Goal: Task Accomplishment & Management: Use online tool/utility

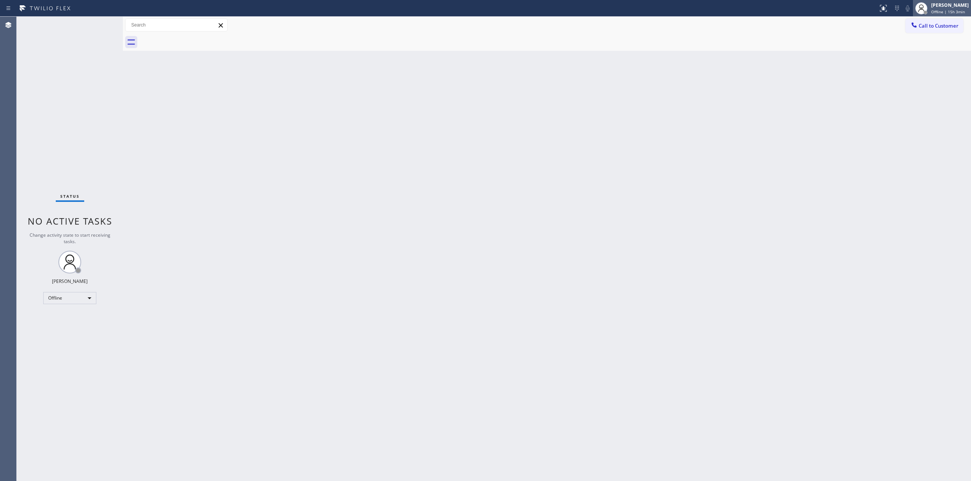
click at [950, 4] on div "[PERSON_NAME]" at bounding box center [950, 5] width 38 height 6
click at [924, 47] on button "Unavailable" at bounding box center [933, 50] width 76 height 10
click at [914, 22] on button "Call to Customer" at bounding box center [934, 26] width 58 height 14
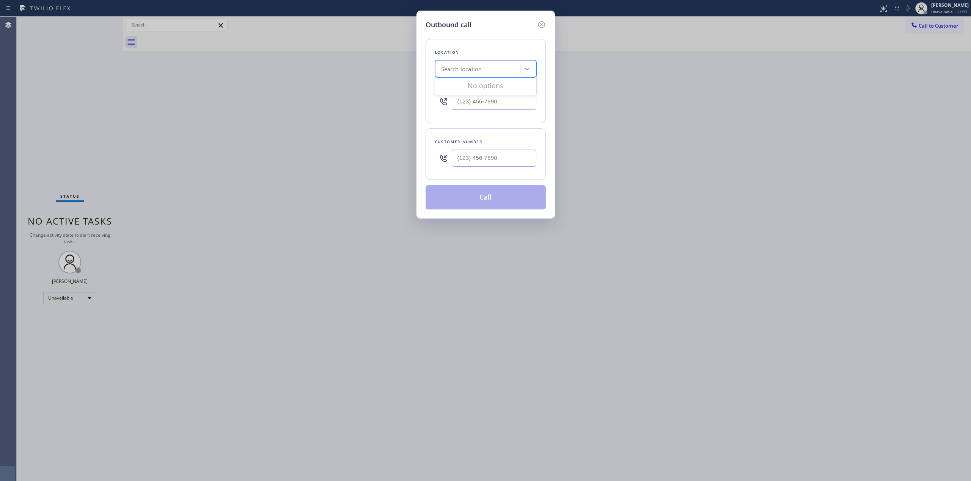
paste input "Viking Repair Pro"
type input "Viking Repair Pro"
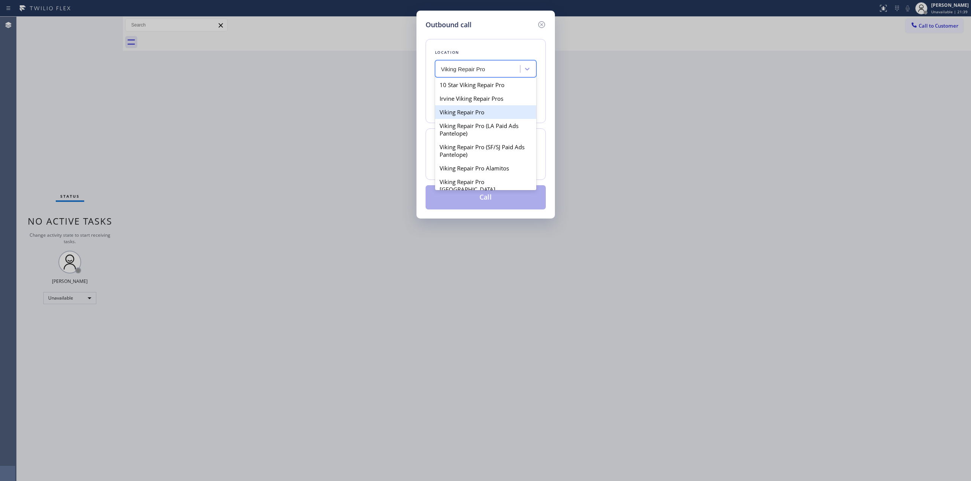
click at [469, 111] on div "Viking Repair Pro" at bounding box center [485, 112] width 101 height 14
type input "[PHONE_NUMBER]"
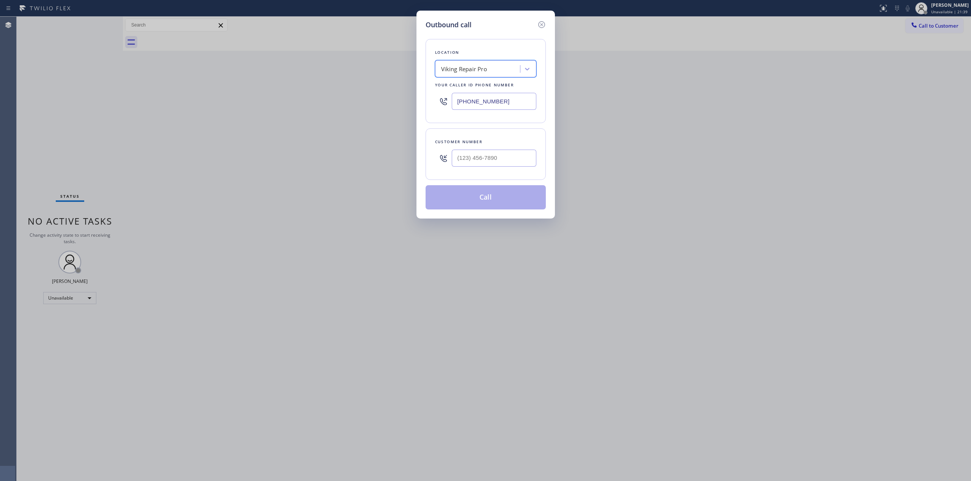
click at [490, 100] on input "[PHONE_NUMBER]" at bounding box center [494, 101] width 85 height 17
click at [544, 20] on icon at bounding box center [541, 24] width 9 height 9
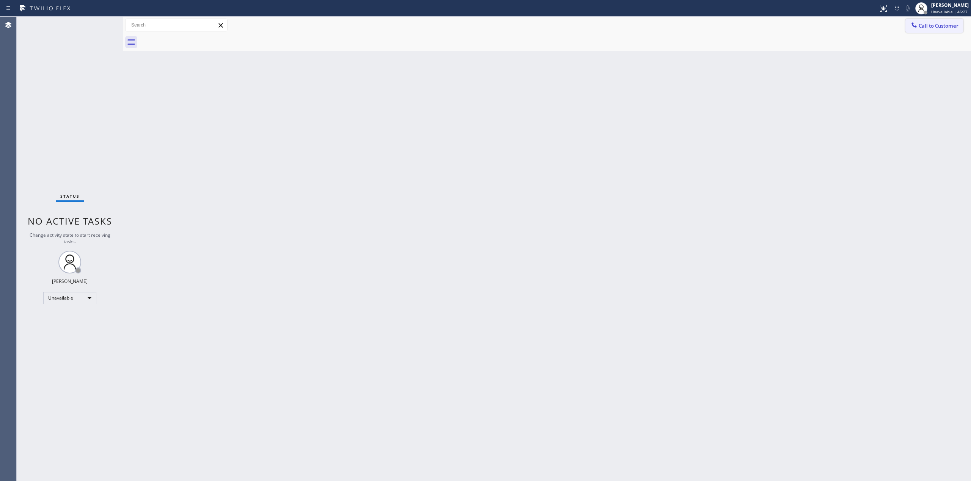
click at [930, 30] on button "Call to Customer" at bounding box center [934, 26] width 58 height 14
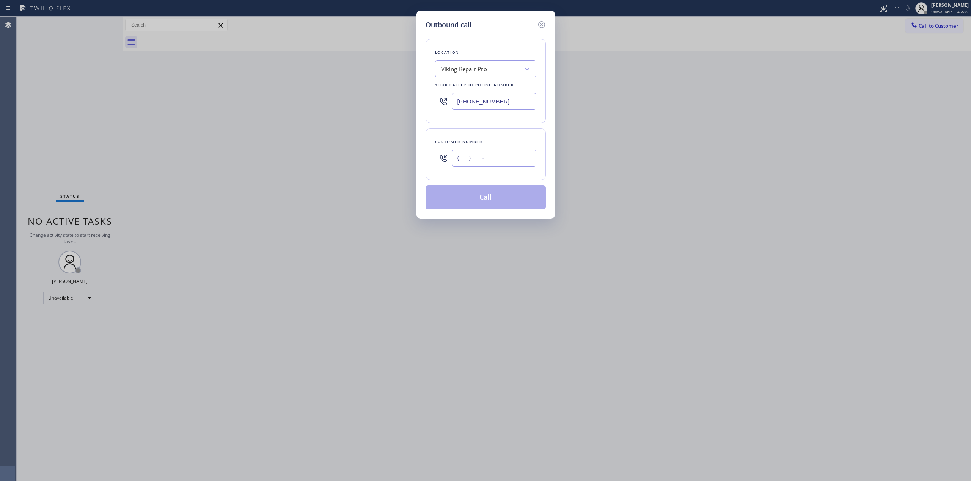
click at [503, 161] on input "(___) ___-____" at bounding box center [494, 158] width 85 height 17
paste input "630) 568-3385"
type input "[PHONE_NUMBER]"
drag, startPoint x: 525, startPoint y: 100, endPoint x: 375, endPoint y: 100, distance: 150.5
click at [376, 101] on div "Outbound call Location Viking Repair Pro Your caller id phone number [PHONE_NUM…" at bounding box center [485, 240] width 971 height 481
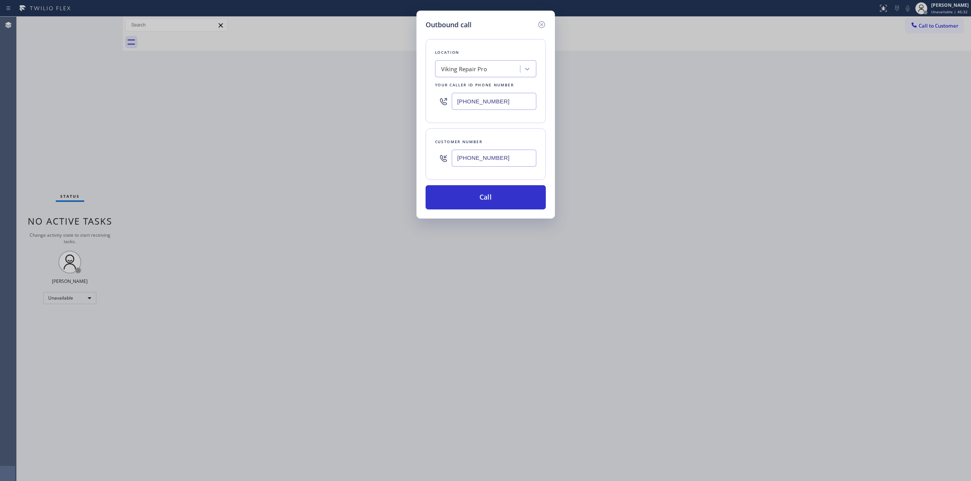
paste input "630) 791-4421"
drag, startPoint x: 515, startPoint y: 102, endPoint x: 403, endPoint y: 101, distance: 112.2
click at [403, 101] on div "Outbound call Location Viking Repair Pro Your caller id phone number [PHONE_NUM…" at bounding box center [485, 240] width 971 height 481
paste input "630) 791-4421"
drag, startPoint x: 501, startPoint y: 104, endPoint x: 367, endPoint y: 99, distance: 133.9
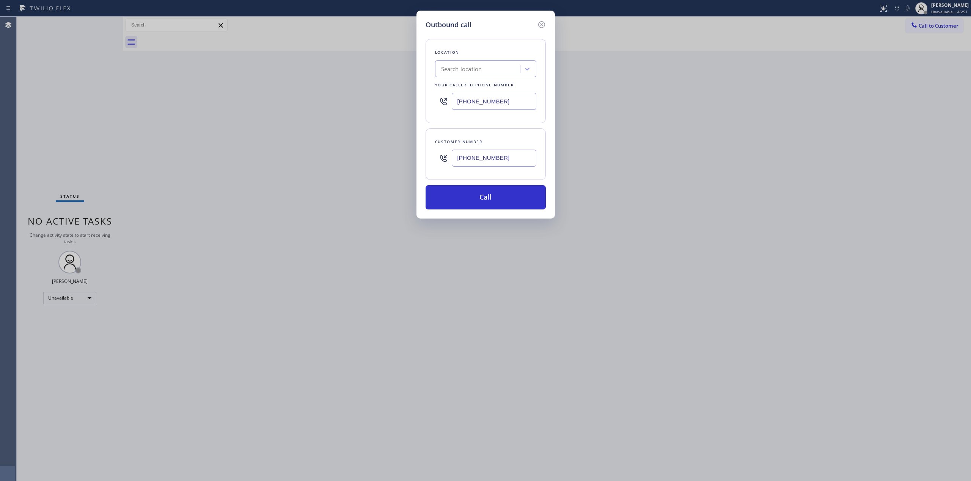
click at [367, 99] on div "Outbound call Location Search location Your caller id phone number [PHONE_NUMBE…" at bounding box center [485, 240] width 971 height 481
paste input "text"
type input "[PHONE_NUMBER]"
drag, startPoint x: 500, startPoint y: 99, endPoint x: 387, endPoint y: 92, distance: 113.2
click at [387, 92] on div "Outbound call Location Search location Your caller id phone number [PHONE_NUMBE…" at bounding box center [485, 240] width 971 height 481
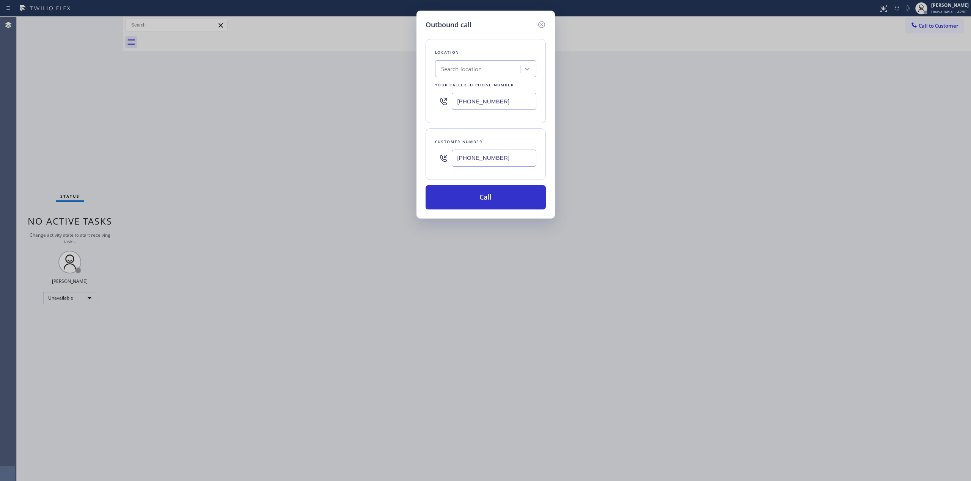
paste input "Sub-Zero Repair Pros"
click at [453, 69] on input "Sub-Zero Repair Pros" at bounding box center [469, 69] width 56 height 6
type input "SubZero Repair Pros"
click at [501, 70] on div "SubZero Repair Pros" at bounding box center [470, 69] width 67 height 13
drag, startPoint x: 511, startPoint y: 110, endPoint x: 420, endPoint y: 96, distance: 92.1
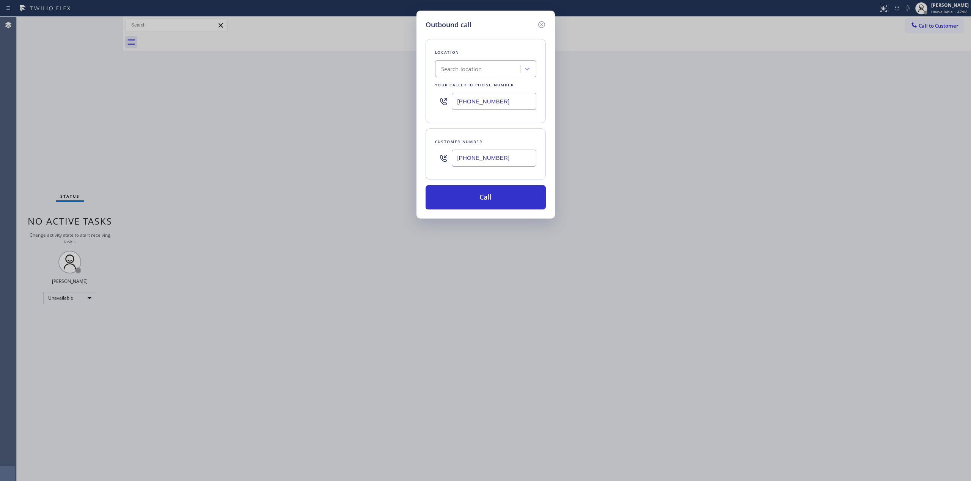
click at [420, 96] on div "Outbound call Location Search location Your caller id phone number [PHONE_NUMBE…" at bounding box center [485, 115] width 138 height 208
type input "(___) ___-____"
click at [477, 72] on div "Search location" at bounding box center [461, 69] width 41 height 9
paste input "Sub-Zero Repair Pros"
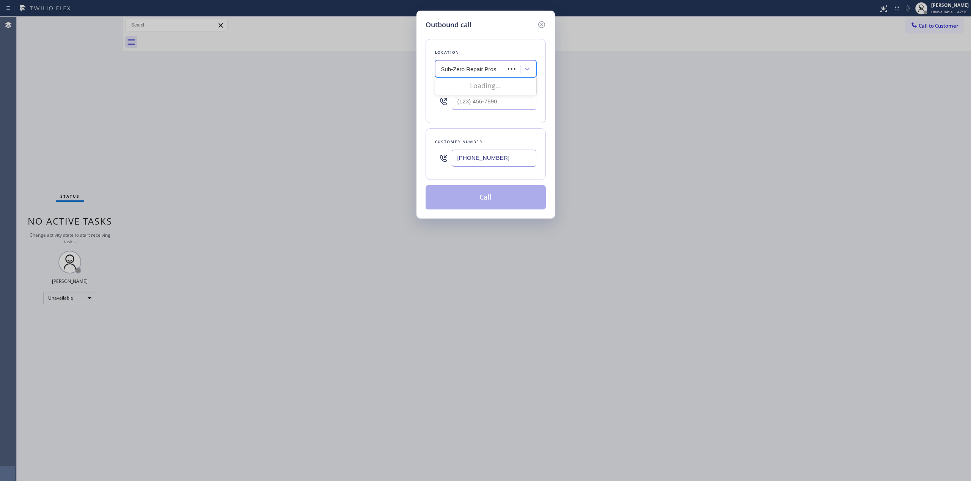
click at [454, 69] on input "Sub-Zero Repair Pros" at bounding box center [469, 69] width 56 height 6
click at [454, 69] on input "SubZero Repair Pros" at bounding box center [468, 69] width 54 height 6
type input "Subzero Repair Pros"
click at [481, 69] on input "Subzero Repair Pros" at bounding box center [467, 69] width 53 height 6
click at [496, 69] on div "Search location" at bounding box center [478, 69] width 83 height 13
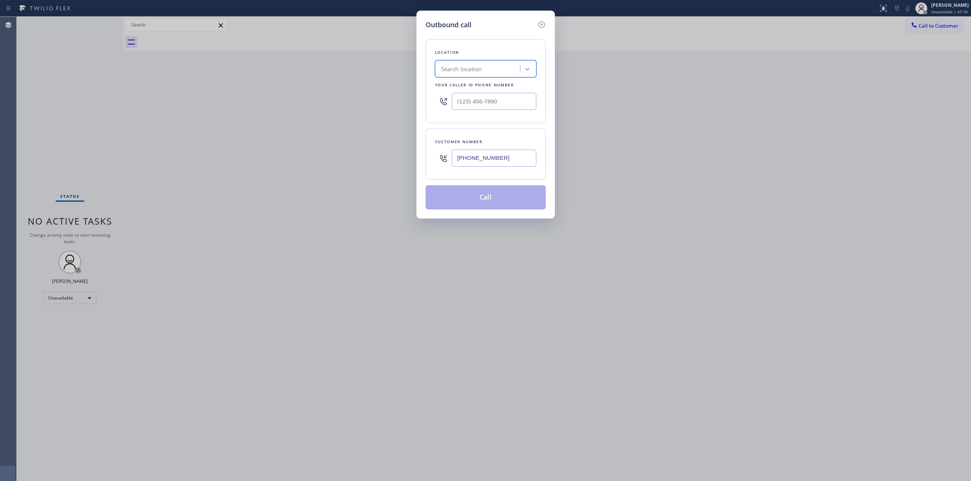
paste input "Sub-Zero Repair Pros"
click at [451, 71] on input "Sub-Zero Repair Pros" at bounding box center [469, 69] width 56 height 6
click at [456, 69] on input "Sub-Zero Repair Pros" at bounding box center [469, 69] width 56 height 6
type input "Subzero Repair Pros"
click at [499, 67] on div "Subzero Repair Pros" at bounding box center [470, 69] width 67 height 13
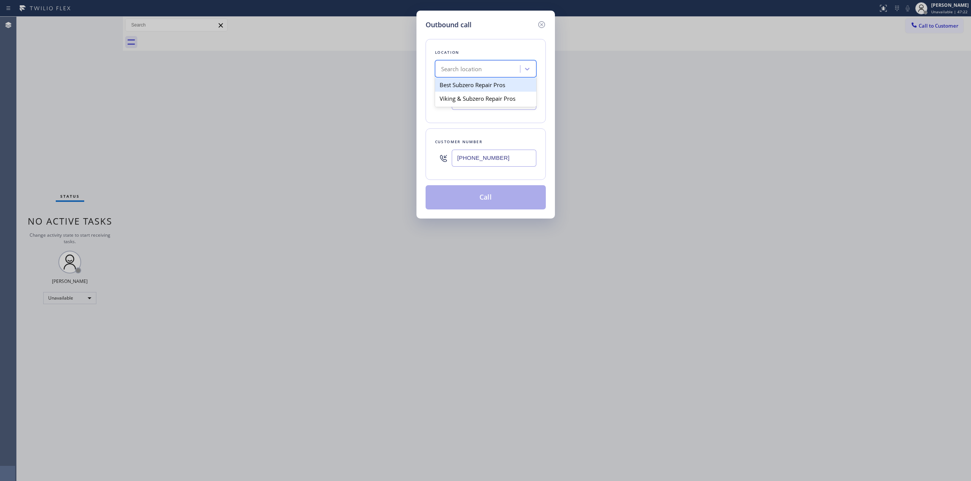
click at [490, 69] on div "Search location" at bounding box center [478, 69] width 83 height 13
paste input "Sub-Zero Repair Pros"
click at [454, 69] on input "Sub-Zero Repair Pro" at bounding box center [467, 69] width 53 height 6
click at [457, 69] on input "Sub-Zero Repair Pro" at bounding box center [467, 69] width 53 height 6
type input "Subzero Repair Pro"
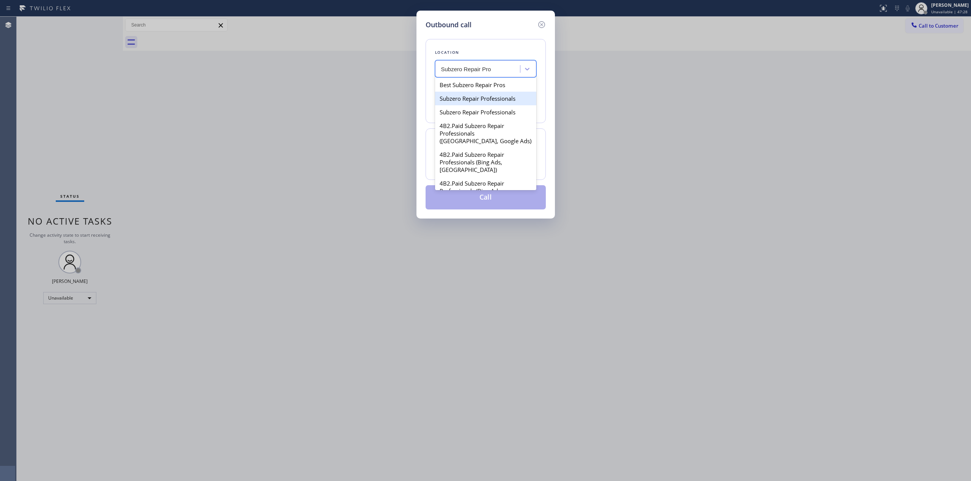
click at [490, 93] on div "Subzero Repair Professionals" at bounding box center [485, 99] width 101 height 14
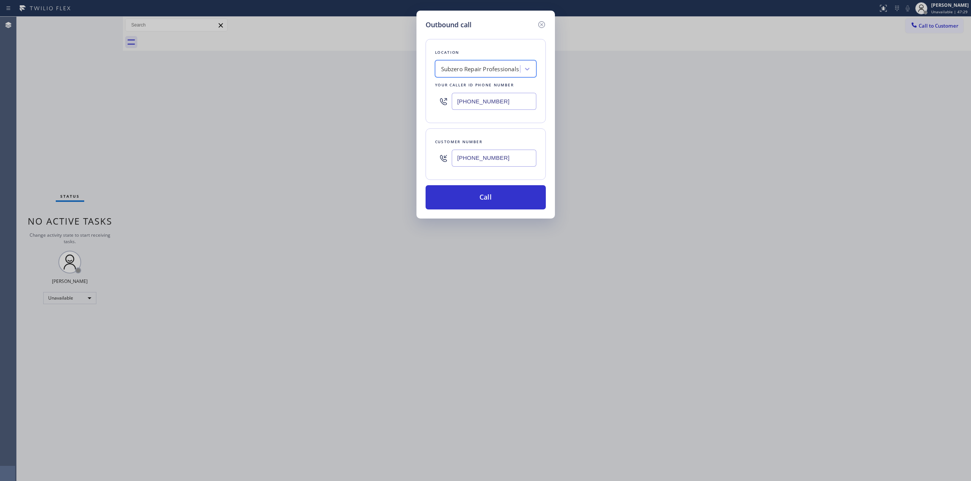
click at [507, 66] on div "Subzero Repair Professionals" at bounding box center [480, 69] width 78 height 9
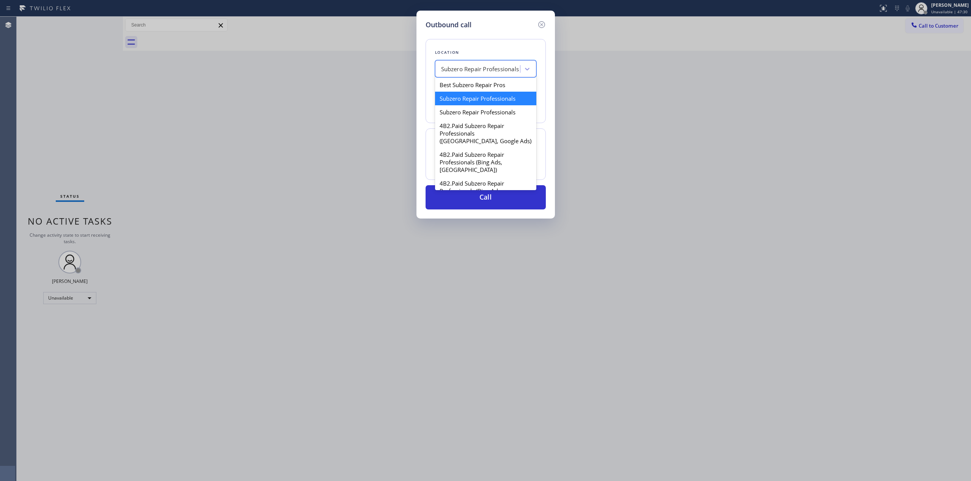
click at [494, 105] on div "Subzero Repair Professionals" at bounding box center [485, 99] width 101 height 14
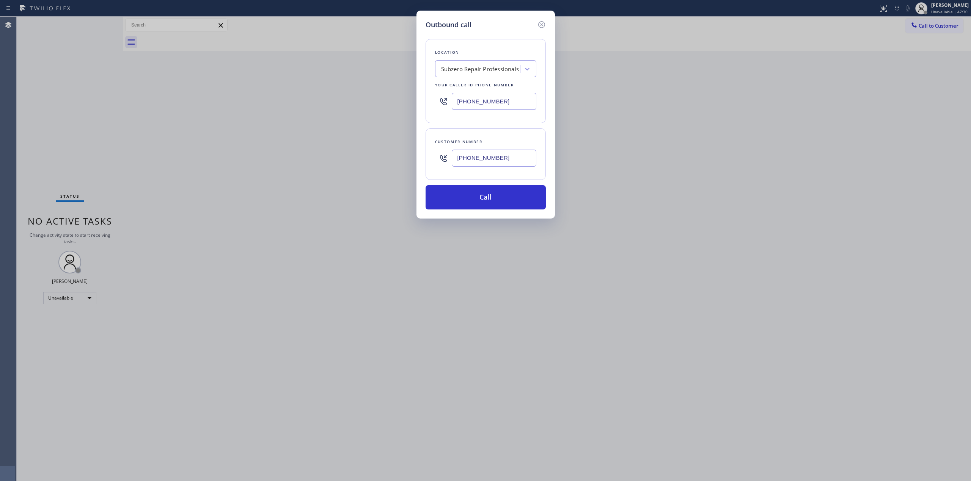
click at [493, 111] on div "[PHONE_NUMBER]" at bounding box center [485, 101] width 101 height 25
click at [495, 72] on div "Subzero Repair Professionals" at bounding box center [480, 69] width 78 height 9
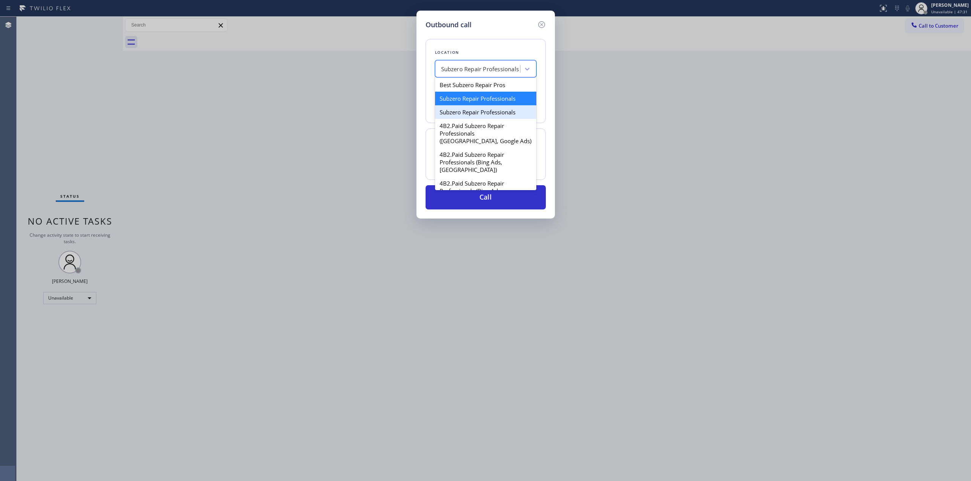
click at [490, 116] on div "Subzero Repair Professionals" at bounding box center [485, 112] width 101 height 14
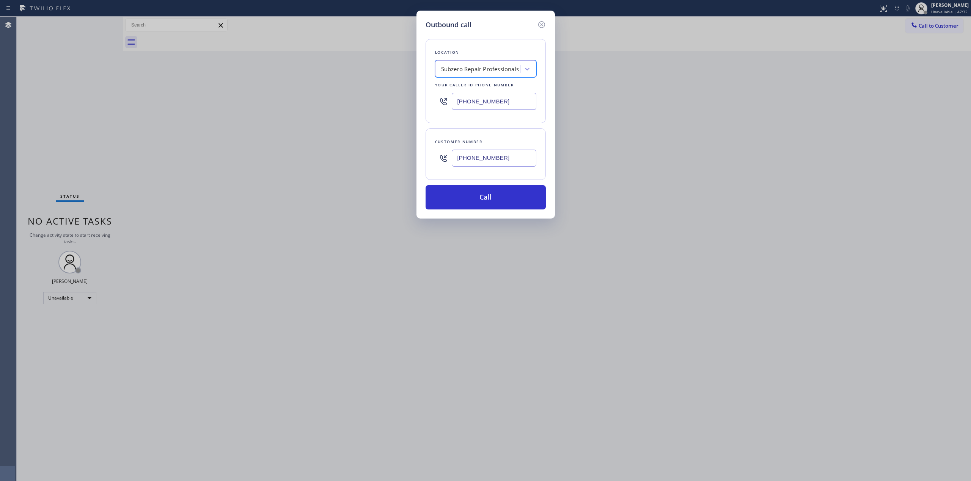
click at [498, 67] on div "Subzero Repair Professionals" at bounding box center [480, 69] width 78 height 9
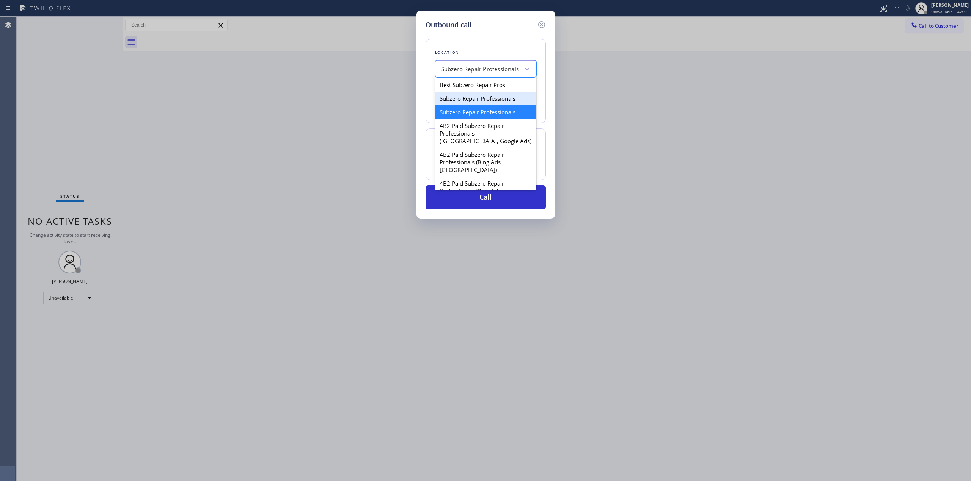
click at [493, 97] on div "Subzero Repair Professionals" at bounding box center [485, 99] width 101 height 14
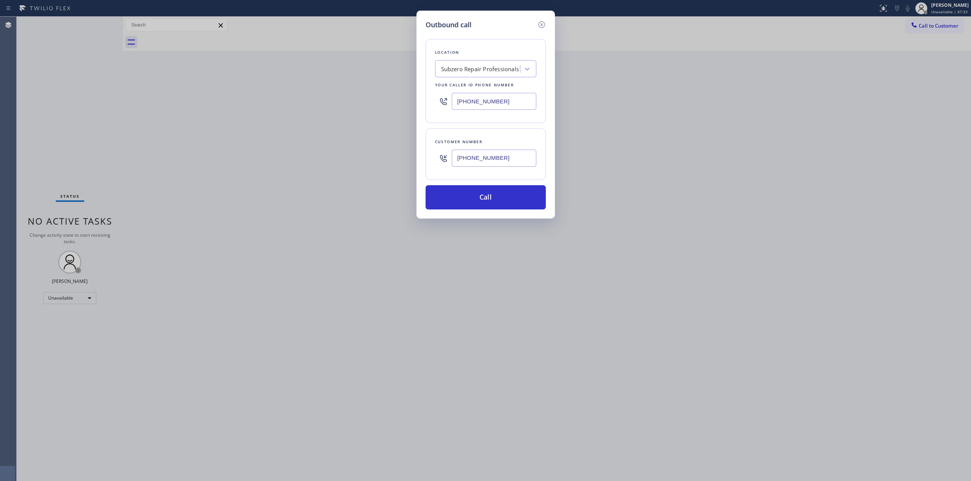
click at [505, 98] on input "[PHONE_NUMBER]" at bounding box center [494, 101] width 85 height 17
paste input "text"
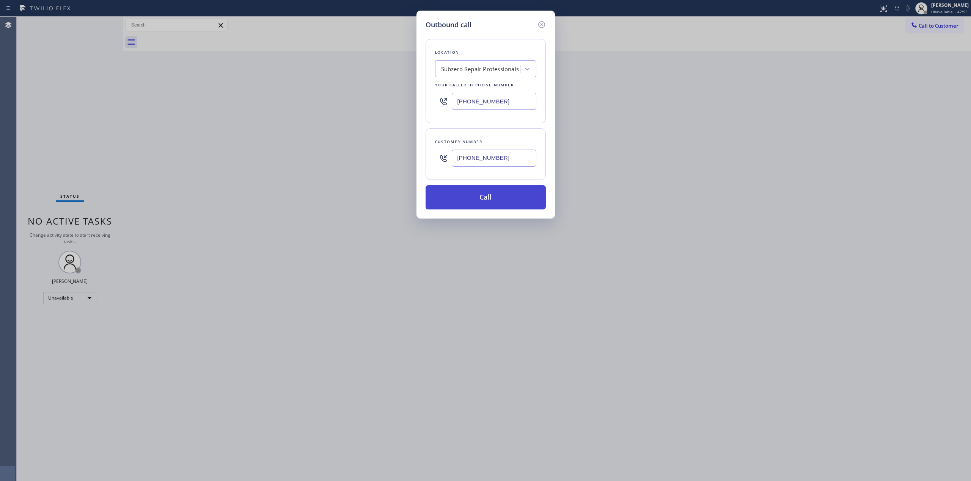
type input "[PHONE_NUMBER]"
click at [495, 204] on button "Call" at bounding box center [485, 197] width 120 height 24
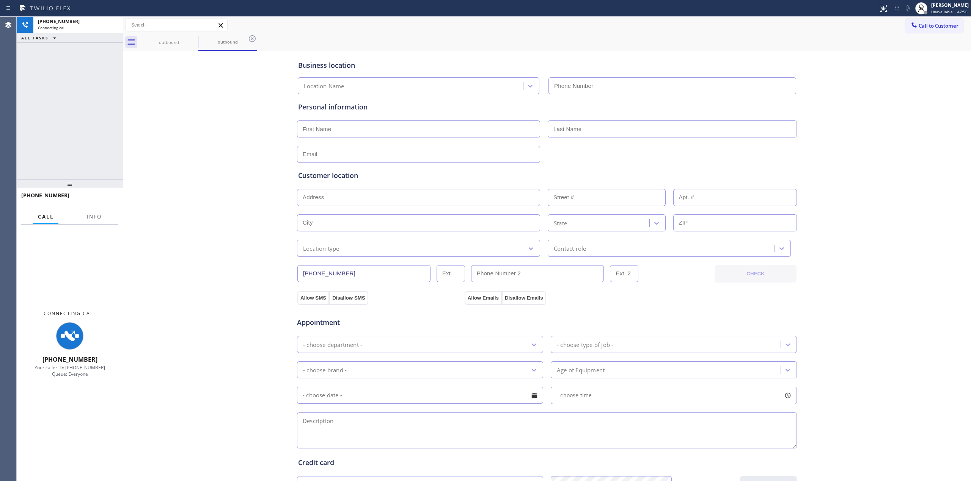
type input "[PHONE_NUMBER]"
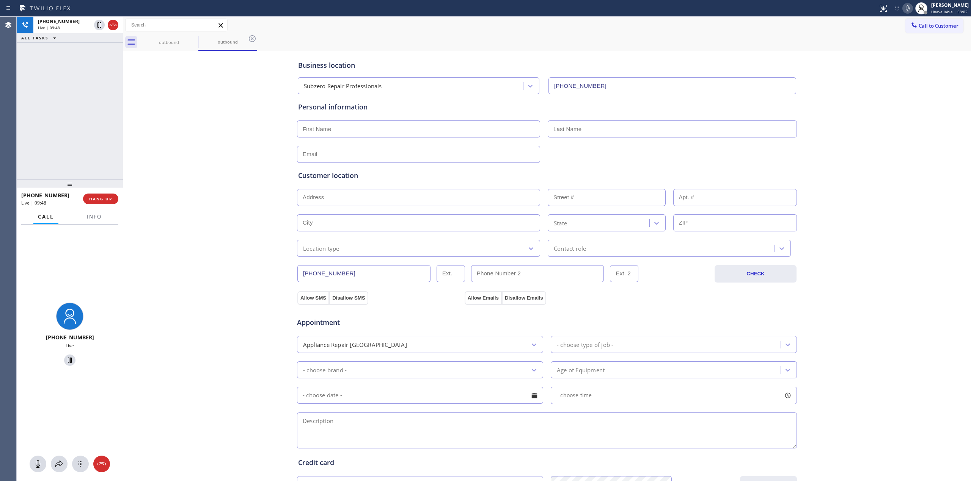
drag, startPoint x: 909, startPoint y: 3, endPoint x: 909, endPoint y: 8, distance: 4.2
click at [909, 8] on button at bounding box center [907, 8] width 11 height 11
click at [909, 8] on rect at bounding box center [907, 7] width 5 height 5
click at [114, 28] on icon at bounding box center [112, 24] width 9 height 9
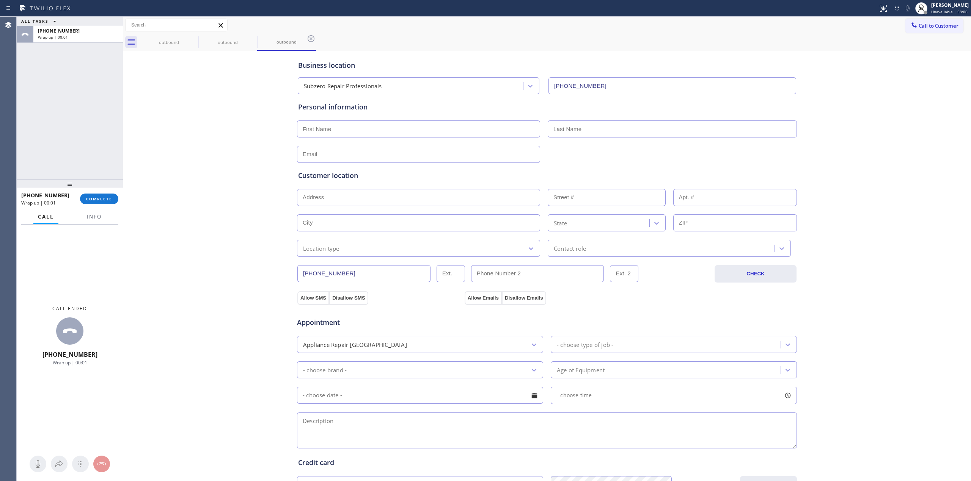
type input "[PHONE_NUMBER]"
drag, startPoint x: 928, startPoint y: 66, endPoint x: 925, endPoint y: 58, distance: 8.5
click at [928, 67] on div "Business location Subzero Repair Professionals [PHONE_NUMBER] Personal informat…" at bounding box center [547, 312] width 844 height 518
click at [331, 430] on textarea at bounding box center [547, 431] width 500 height 36
paste textarea "3 - 6 | $75 | Subzero | Fridge | 3 yrs | BI | Ice maker not making ice, no ligh…"
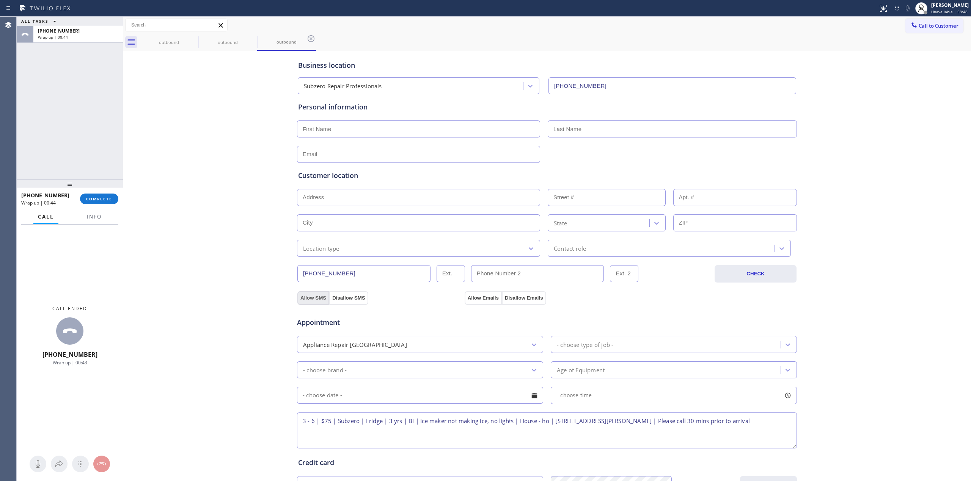
type textarea "3 - 6 | $75 | Subzero | Fridge | 3 yrs | BI | Ice maker not making ice, no ligh…"
click at [308, 295] on button "Allow SMS" at bounding box center [313, 299] width 32 height 14
click at [481, 299] on button "Allow Emails" at bounding box center [482, 299] width 37 height 14
click at [331, 239] on div "Customer location >> ADD NEW ADDRESS << + NEW ADDRESS State Location type Conta…" at bounding box center [546, 214] width 497 height 86
click at [332, 251] on div "Location type" at bounding box center [321, 248] width 36 height 9
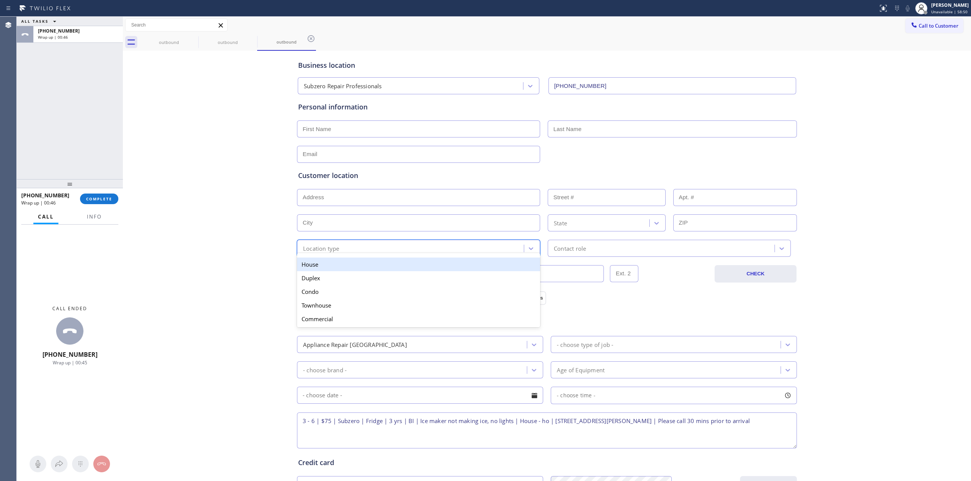
click at [329, 268] on div "House" at bounding box center [418, 265] width 243 height 14
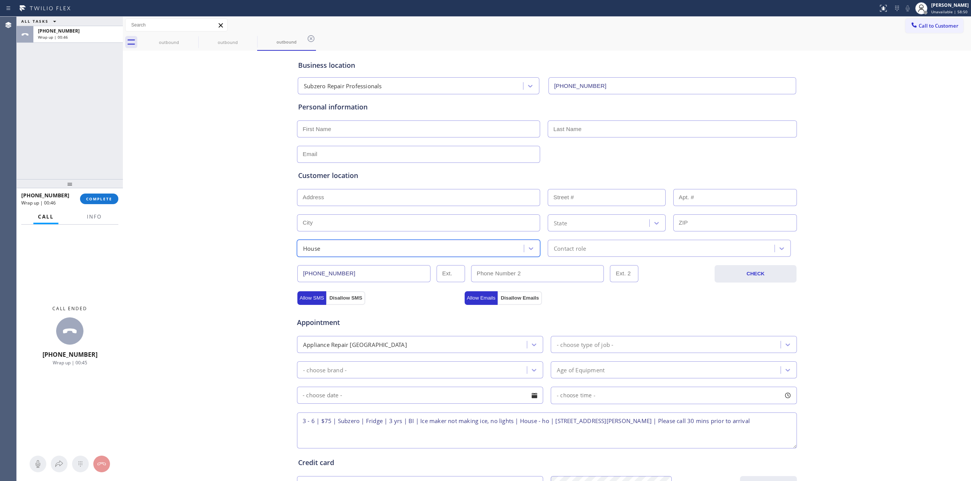
click at [550, 243] on div "Contact role" at bounding box center [662, 248] width 224 height 13
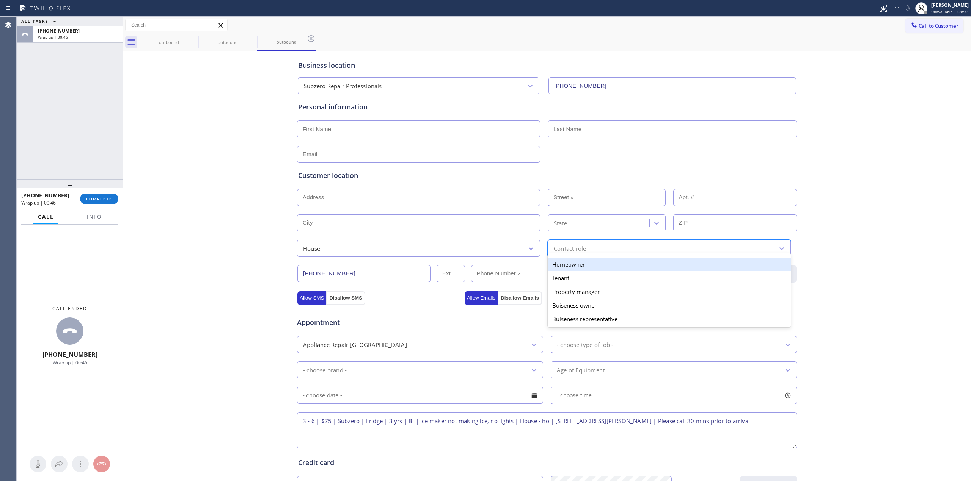
drag, startPoint x: 561, startPoint y: 266, endPoint x: 560, endPoint y: 270, distance: 4.3
click at [561, 266] on div "Homeowner" at bounding box center [668, 265] width 243 height 14
click at [324, 377] on div "- choose brand -" at bounding box center [412, 370] width 227 height 13
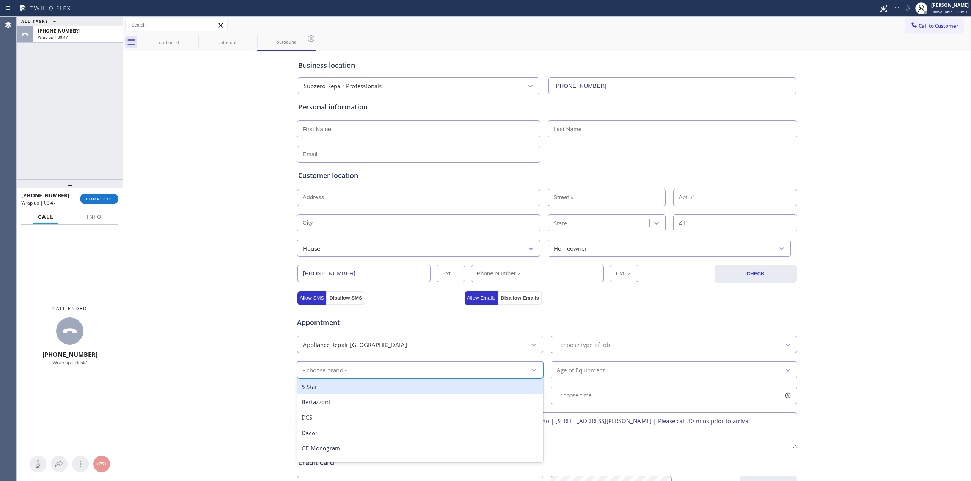
click at [257, 378] on div "Business location Subzero Repair Professionals [PHONE_NUMBER] Personal informat…" at bounding box center [547, 312] width 844 height 518
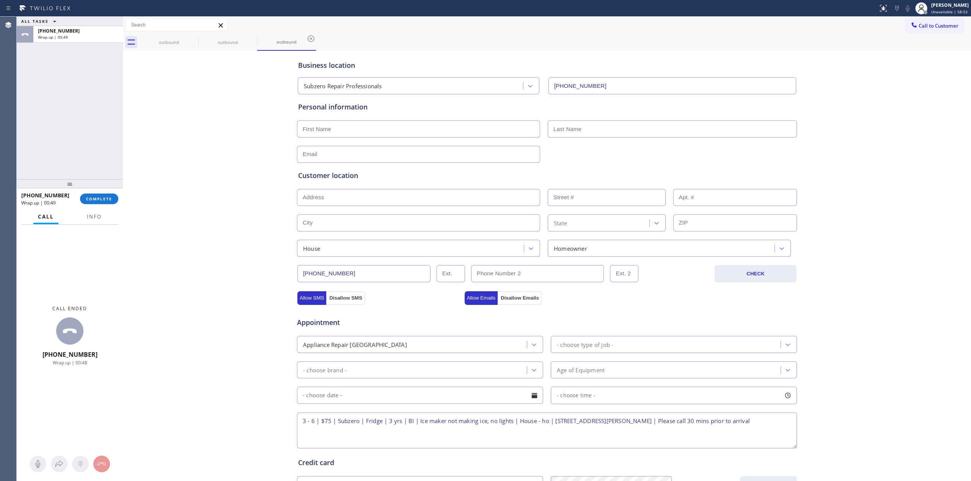
click at [334, 377] on div "- choose brand -" at bounding box center [412, 370] width 227 height 13
type input "s"
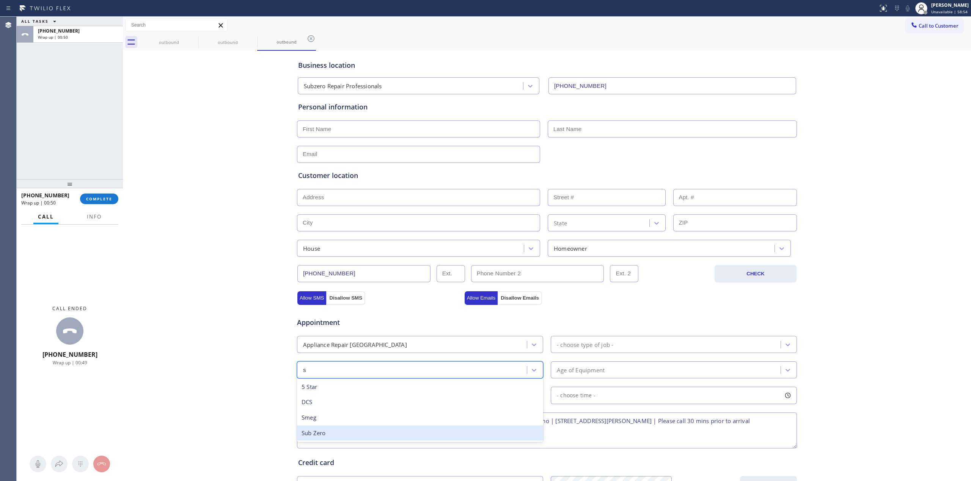
drag, startPoint x: 318, startPoint y: 424, endPoint x: 325, endPoint y: 436, distance: 14.0
click at [320, 437] on div "5 Star DCS Smeg Sub Zero" at bounding box center [420, 410] width 246 height 64
click at [451, 441] on div "Sub Zero" at bounding box center [420, 434] width 246 height 16
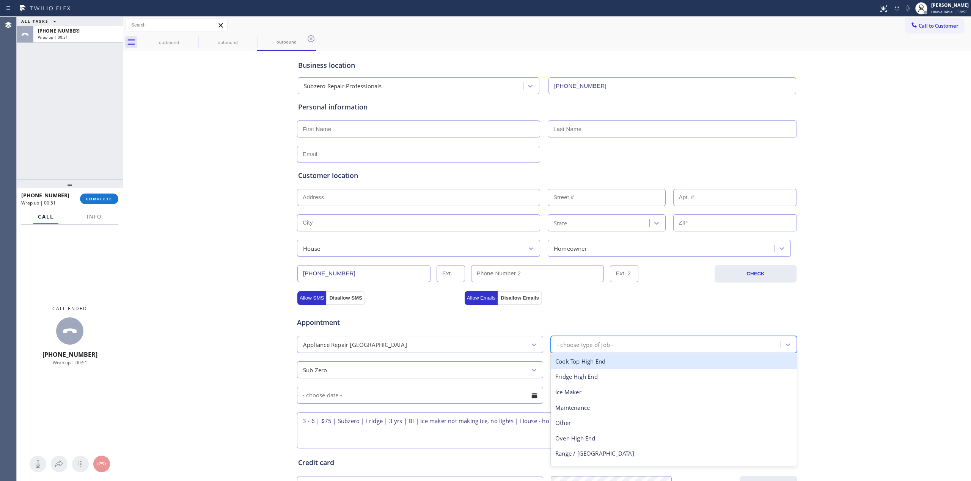
drag, startPoint x: 613, startPoint y: 345, endPoint x: 595, endPoint y: 346, distance: 17.5
click at [613, 345] on div "- choose type of job -" at bounding box center [666, 344] width 227 height 13
type input "f"
click at [560, 364] on div "Fridge High End" at bounding box center [673, 362] width 246 height 16
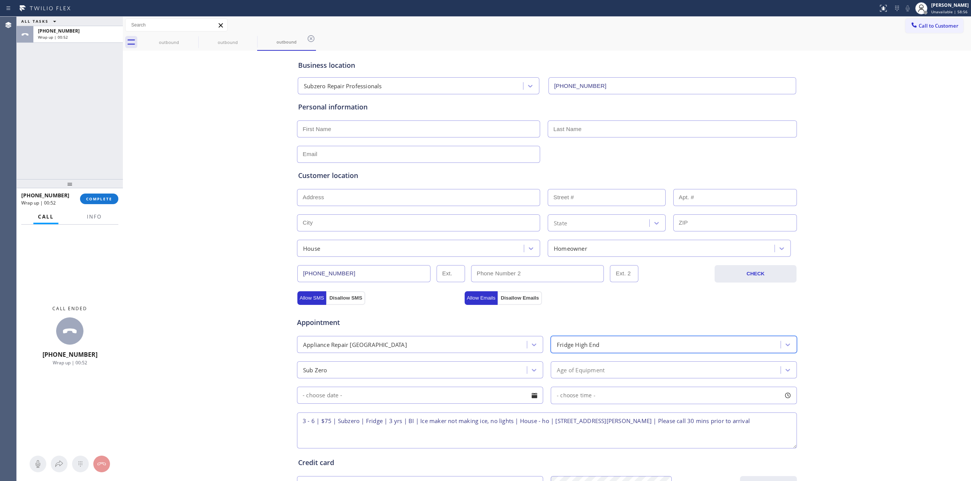
click at [560, 384] on div "Appointment Appliance Repair High End option [GEOGRAPHIC_DATA], selected. 9 res…" at bounding box center [546, 380] width 497 height 142
click at [571, 374] on div "Age of Equipment" at bounding box center [581, 370] width 48 height 9
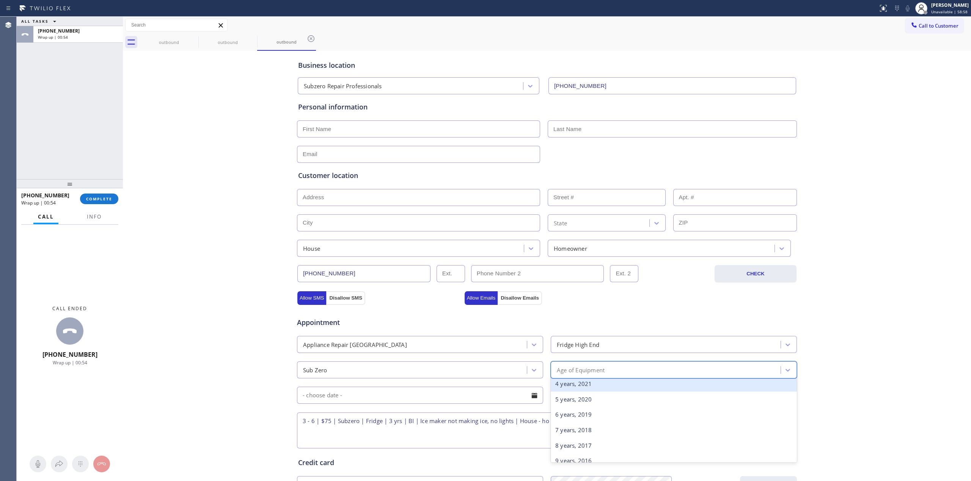
scroll to position [50, 0]
click at [571, 387] on div "3 years, 2022" at bounding box center [673, 383] width 246 height 16
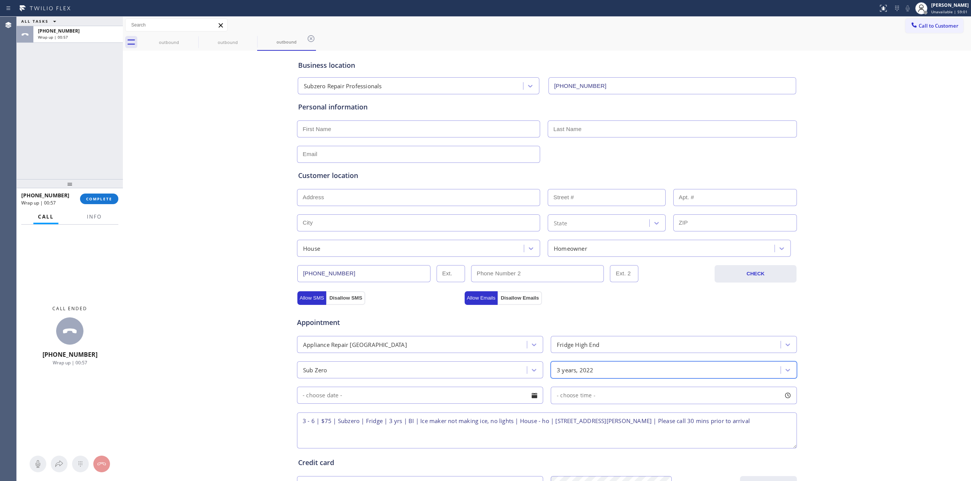
click at [598, 372] on div "3 years, 2022" at bounding box center [666, 370] width 227 height 13
click at [750, 306] on div "Appointment Appliance Repair High End Fridge High End Sub Zero 3 years, 2022 - …" at bounding box center [546, 378] width 500 height 146
click at [399, 422] on textarea "3 - 6 | $75 | Subzero | Fridge | 3 yrs | BI | Ice maker not making ice, no ligh…" at bounding box center [547, 431] width 500 height 36
click at [390, 423] on textarea "3 - 6 | $75 | Subzero | Fridge | 3 yrs | BI | Ice maker not making ice, no ligh…" at bounding box center [547, 431] width 500 height 36
type textarea "3 - 6 | $75 | Subzero | Fridge | 3 - 5 yrs | BI | Ice maker not making ice, no …"
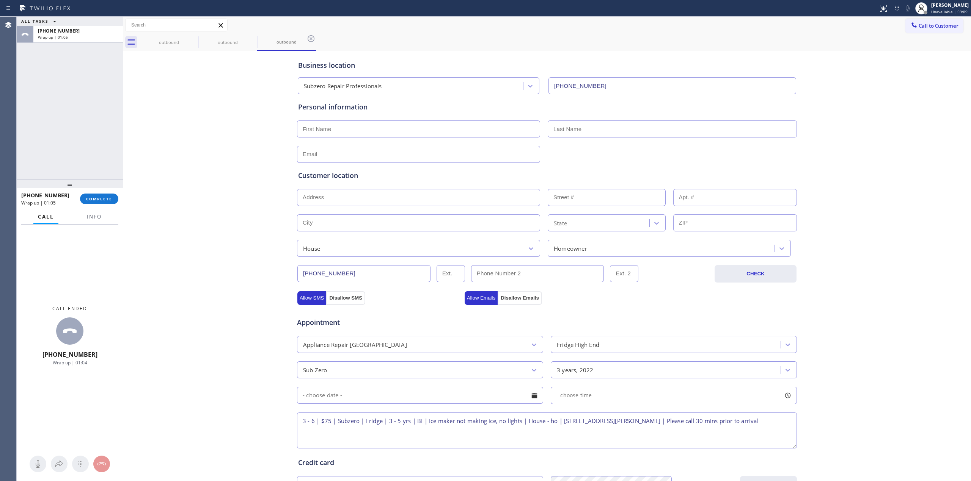
click at [320, 398] on input "text" at bounding box center [420, 395] width 246 height 17
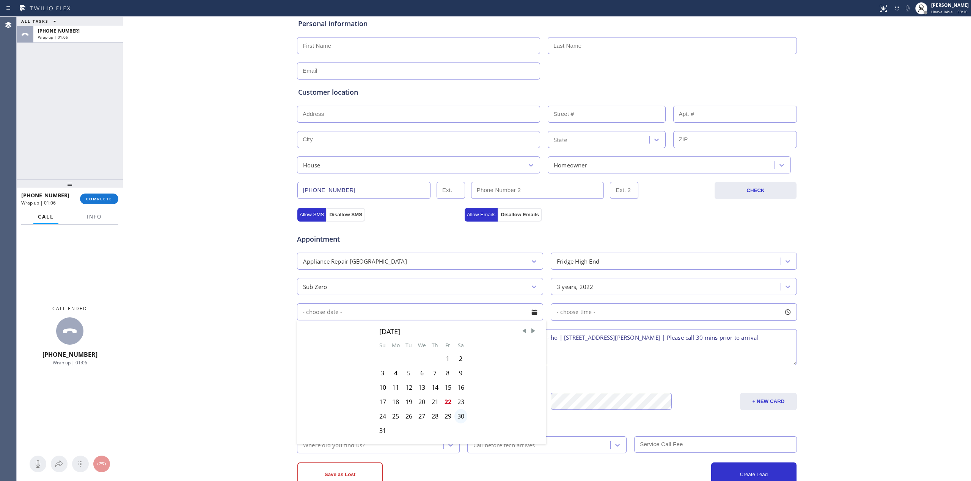
scroll to position [101, 0]
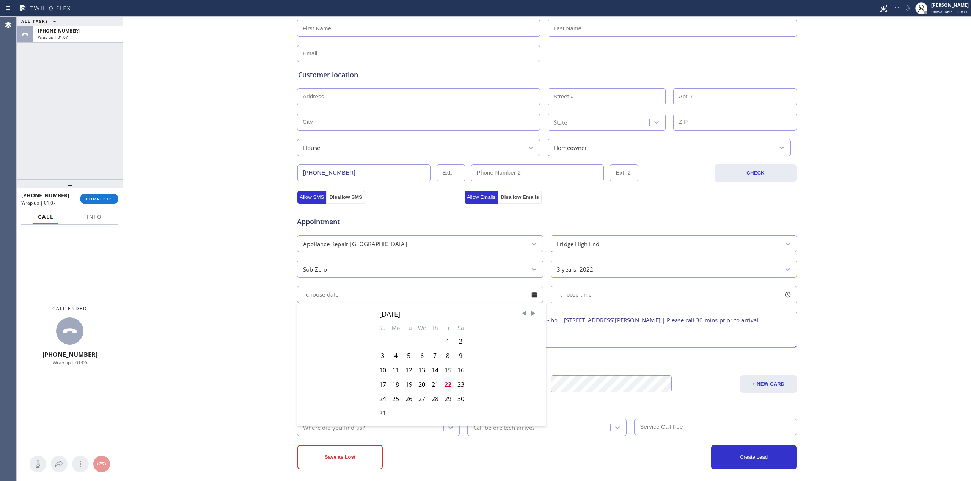
click at [442, 390] on div "22" at bounding box center [447, 385] width 13 height 14
type input "[DATE]"
click at [575, 298] on span "- choose time -" at bounding box center [576, 294] width 39 height 7
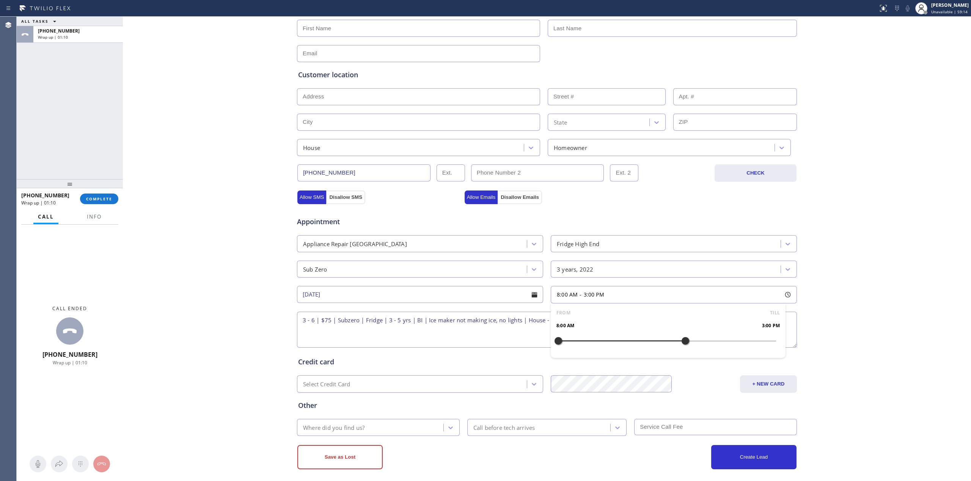
drag, startPoint x: 557, startPoint y: 343, endPoint x: 677, endPoint y: 342, distance: 119.4
click at [680, 342] on div at bounding box center [684, 341] width 9 height 16
drag, startPoint x: 557, startPoint y: 342, endPoint x: 737, endPoint y: 344, distance: 180.5
click at [395, 331] on textarea "3 - 6 | $75 | Subzero | Fridge | 3 - 5 yrs | BI | Ice maker not making ice, no …" at bounding box center [547, 330] width 500 height 36
click at [368, 426] on div "Where did you find us?" at bounding box center [371, 427] width 144 height 13
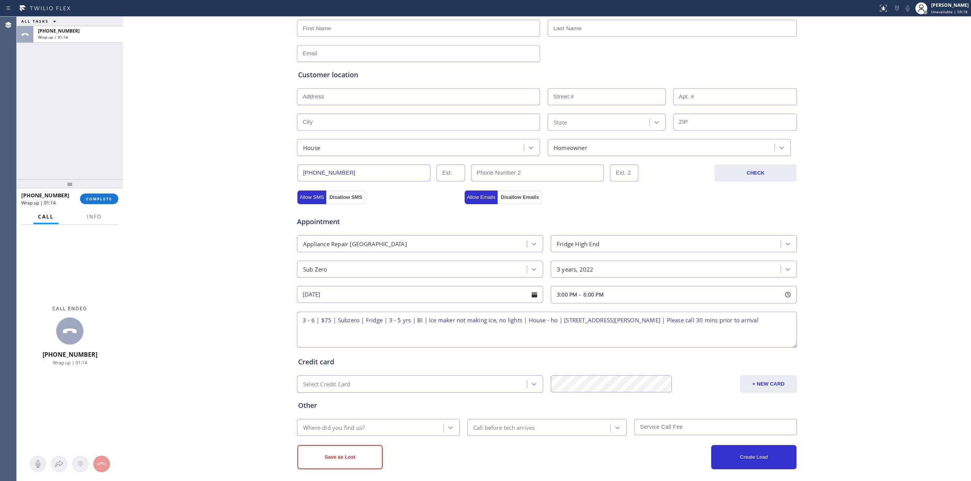
type input "w"
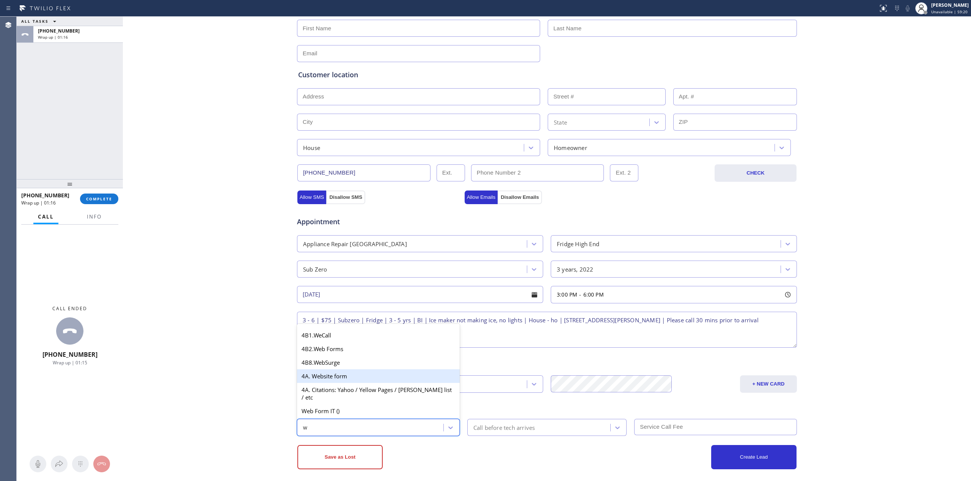
click at [336, 383] on div "4A. Website form" at bounding box center [378, 377] width 163 height 14
click at [537, 442] on div "Save as Lost Create Lead" at bounding box center [546, 452] width 500 height 33
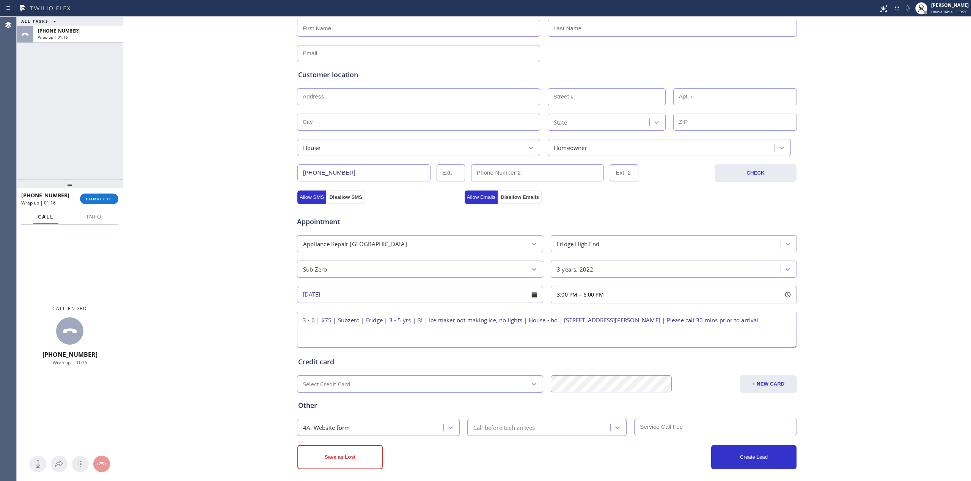
click at [525, 428] on div "Call before tech arrives" at bounding box center [504, 427] width 62 height 9
click at [489, 363] on div "30 min" at bounding box center [547, 357] width 160 height 14
click at [677, 431] on input "text" at bounding box center [715, 427] width 163 height 16
type input "75"
click at [695, 385] on div "+ NEW CARD" at bounding box center [734, 384] width 125 height 17
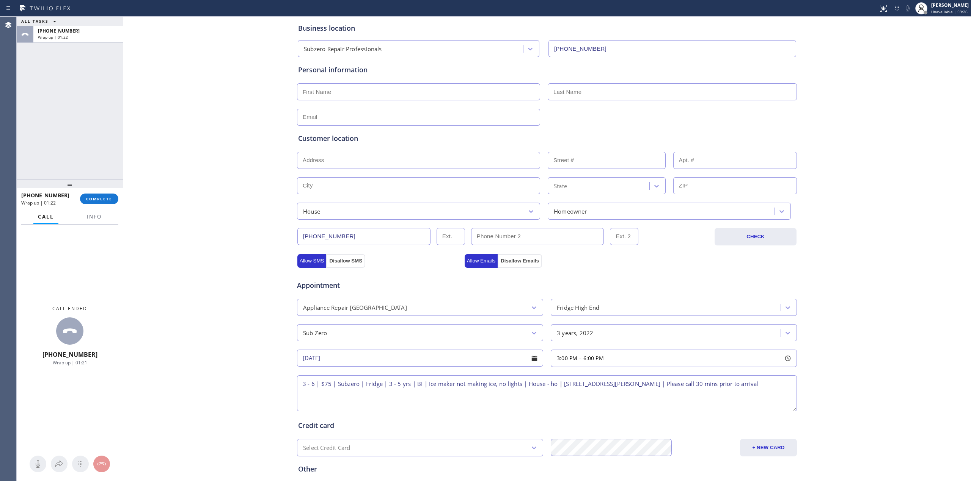
scroll to position [0, 0]
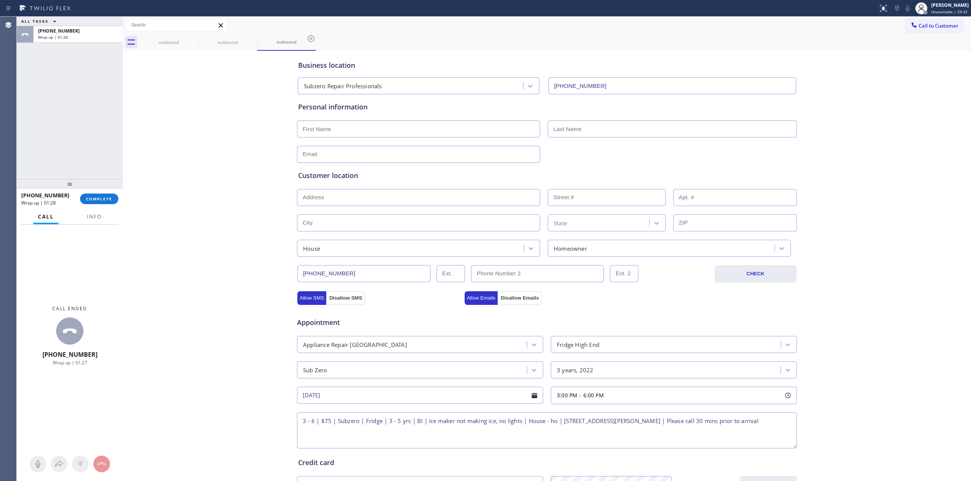
click at [339, 196] on input "text" at bounding box center [418, 197] width 243 height 17
paste input "[STREET_ADDRESS][PERSON_NAME]"
type input "[STREET_ADDRESS]"
type input "7980"
type input "[PERSON_NAME][GEOGRAPHIC_DATA]"
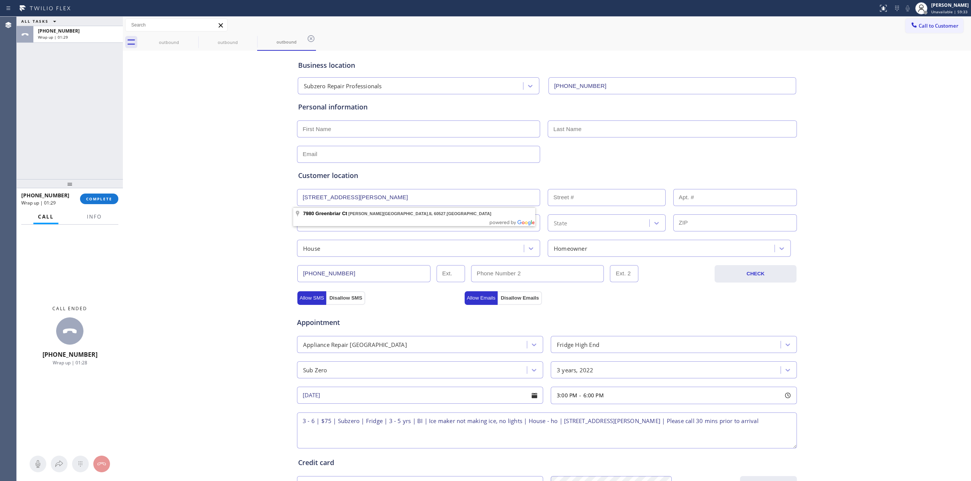
type input "60527"
click at [225, 222] on div "Business location Subzero Repair Professionals [PHONE_NUMBER] Personal informat…" at bounding box center [547, 312] width 844 height 518
click at [360, 130] on input "text" at bounding box center [418, 129] width 243 height 17
paste input "[PERSON_NAME]"
type input "[PERSON_NAME]"
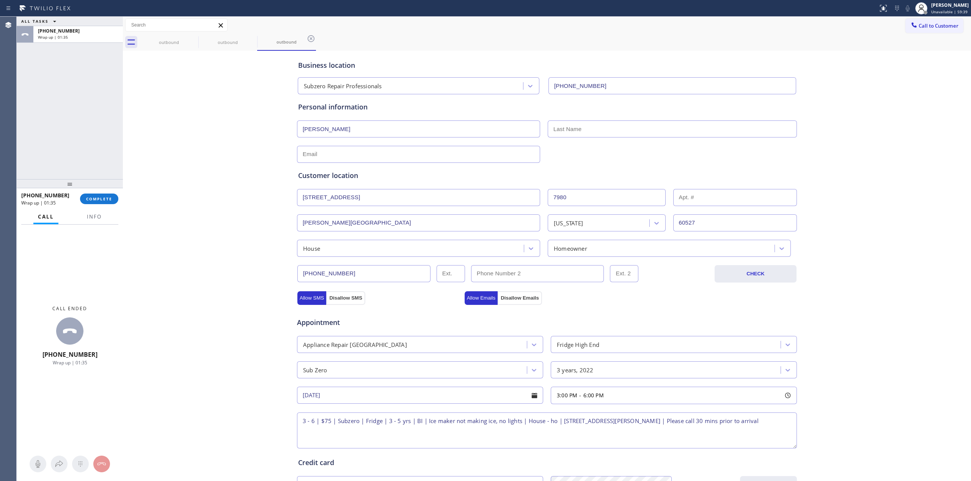
drag, startPoint x: 593, startPoint y: 122, endPoint x: 591, endPoint y: 113, distance: 9.3
click at [593, 122] on input "text" at bounding box center [671, 129] width 249 height 17
paste input "[PERSON_NAME]"
type input "[PERSON_NAME]"
click at [591, 111] on div "Personal information" at bounding box center [546, 107] width 497 height 10
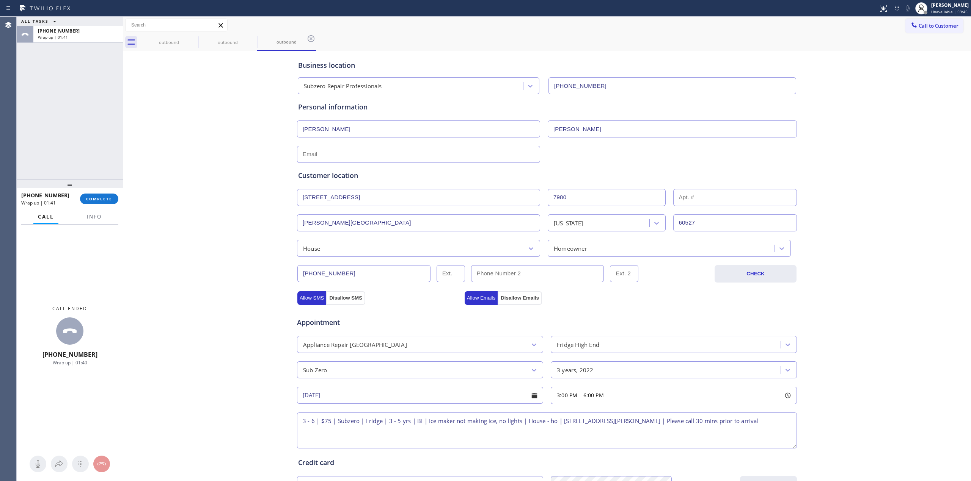
paste input "[EMAIL_ADDRESS][DOMAIN_NAME]"
click at [321, 157] on input "text" at bounding box center [418, 154] width 243 height 17
type input "[EMAIL_ADDRESS][DOMAIN_NAME]"
click at [227, 158] on div "Business location Subzero Repair Professionals [PHONE_NUMBER] Personal informat…" at bounding box center [547, 312] width 844 height 518
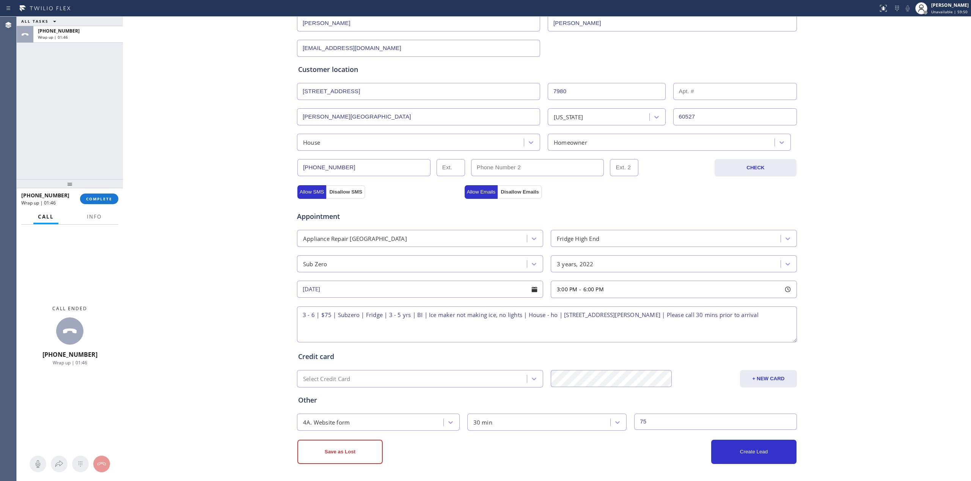
click at [243, 291] on div "Business location Subzero Repair Professionals [PHONE_NUMBER] Personal informat…" at bounding box center [547, 206] width 844 height 518
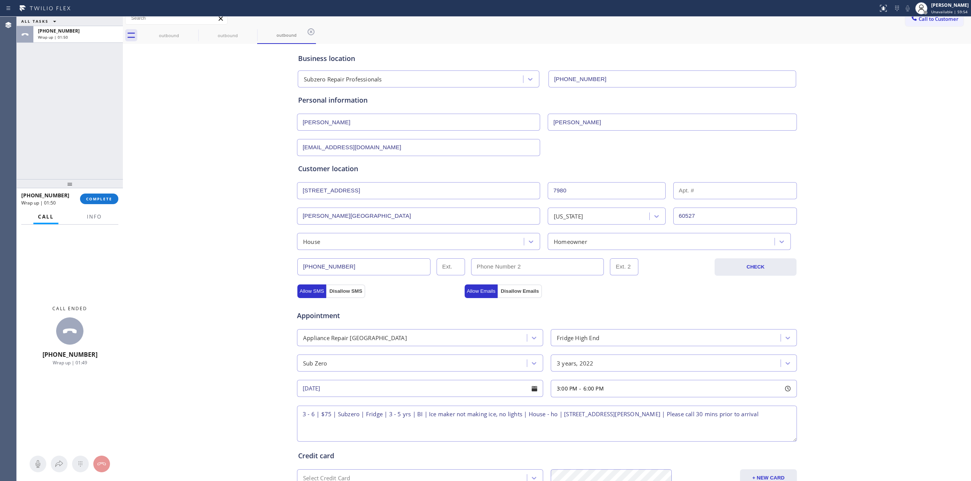
scroll to position [0, 0]
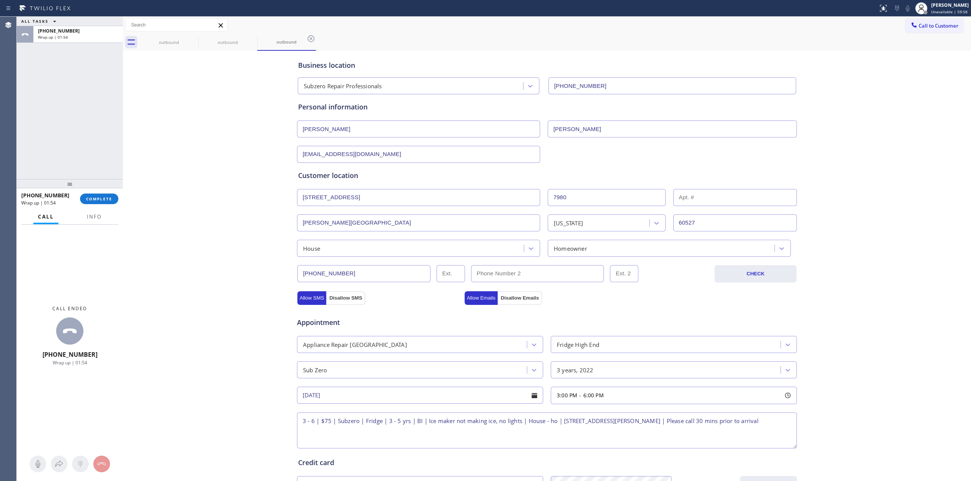
click at [610, 324] on div "Appointment" at bounding box center [546, 318] width 501 height 19
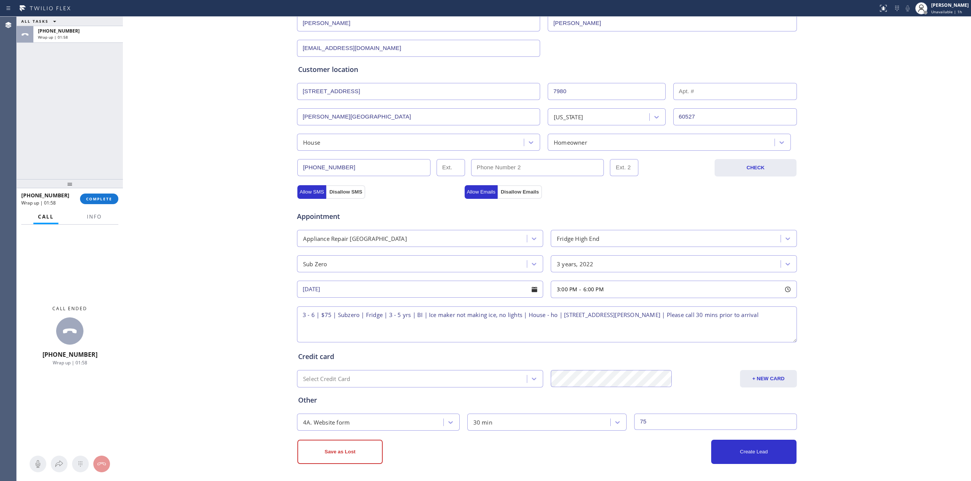
scroll to position [108, 0]
click at [571, 264] on div "3 years, 2022" at bounding box center [575, 264] width 37 height 9
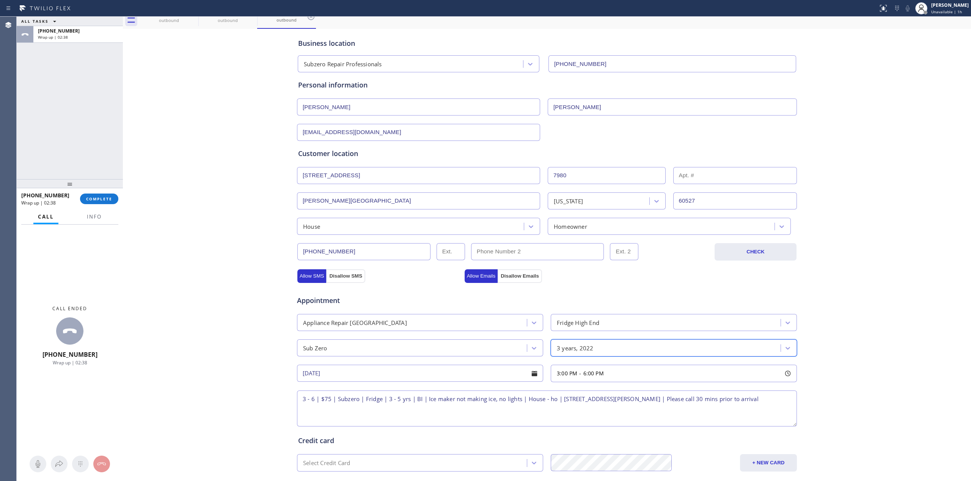
scroll to position [7, 0]
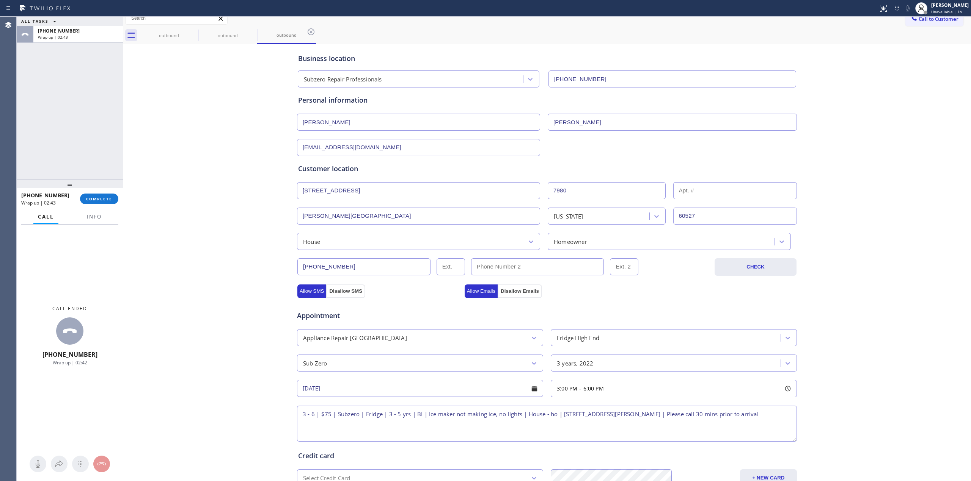
drag, startPoint x: 419, startPoint y: 416, endPoint x: 413, endPoint y: 417, distance: 5.7
click at [413, 417] on textarea "3 - 6 | $75 | Subzero | Fridge | 3 - 5 yrs | BI | Ice maker not making ice, no …" at bounding box center [547, 424] width 500 height 36
click at [414, 419] on textarea "3 - 6 | $75 | Subzero | Fridge | 3 - 5 yrs | | Ice maker not making ice, no lig…" at bounding box center [547, 424] width 500 height 36
click at [416, 417] on textarea "3 - 6 | $75 | Subzero | Fridge | 3 - 5 yrs | | Ice maker not making ice, no lig…" at bounding box center [547, 424] width 500 height 36
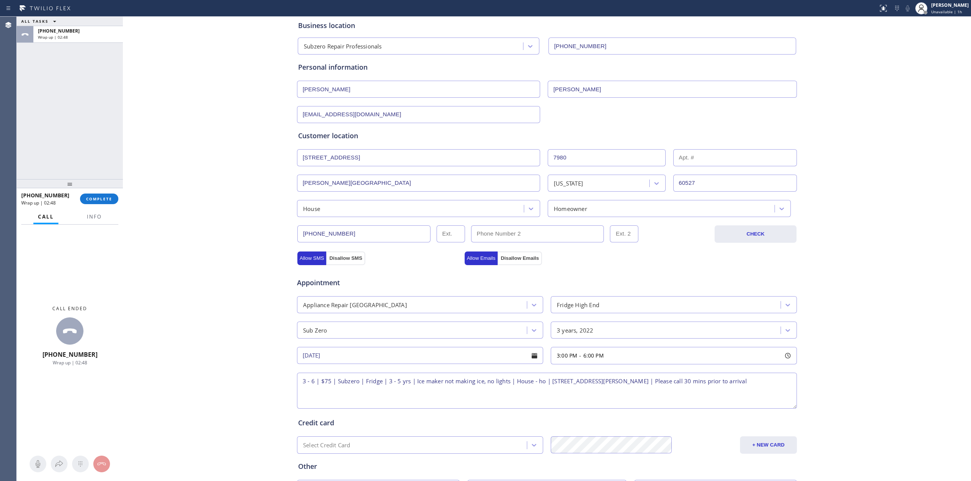
scroll to position [108, 0]
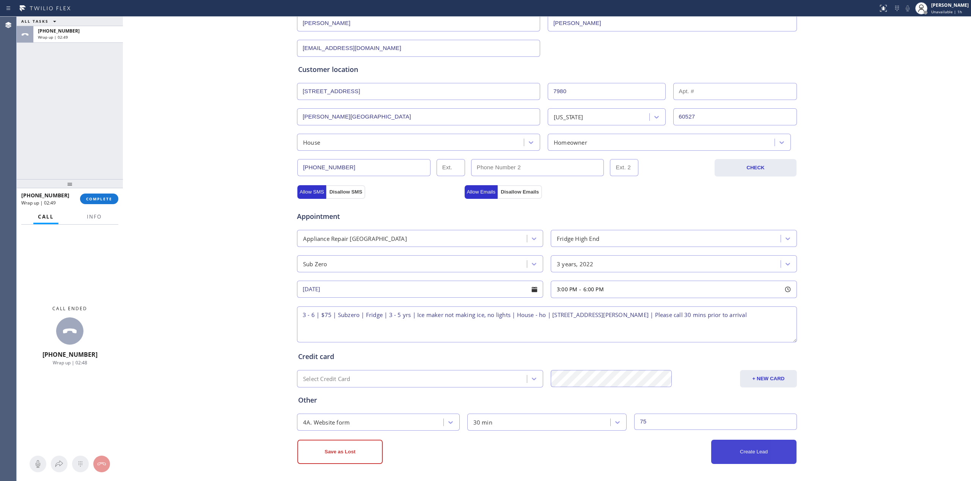
type textarea "3 - 6 | $75 | Subzero | Fridge | 3 - 5 yrs | Ice maker not making ice, no light…"
click at [735, 445] on button "Create Lead" at bounding box center [753, 452] width 85 height 24
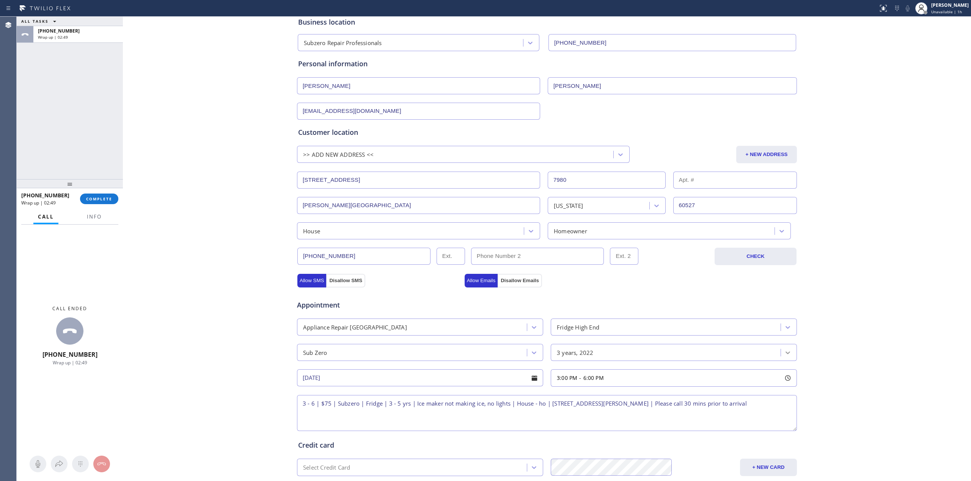
scroll to position [7, 0]
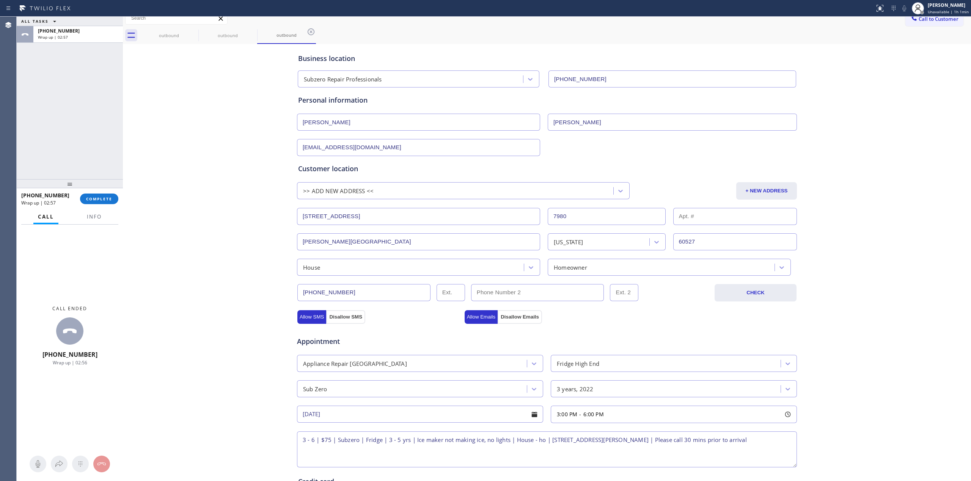
click at [493, 16] on div "Status report No issues detected If you experience an issue, please download th…" at bounding box center [485, 8] width 971 height 17
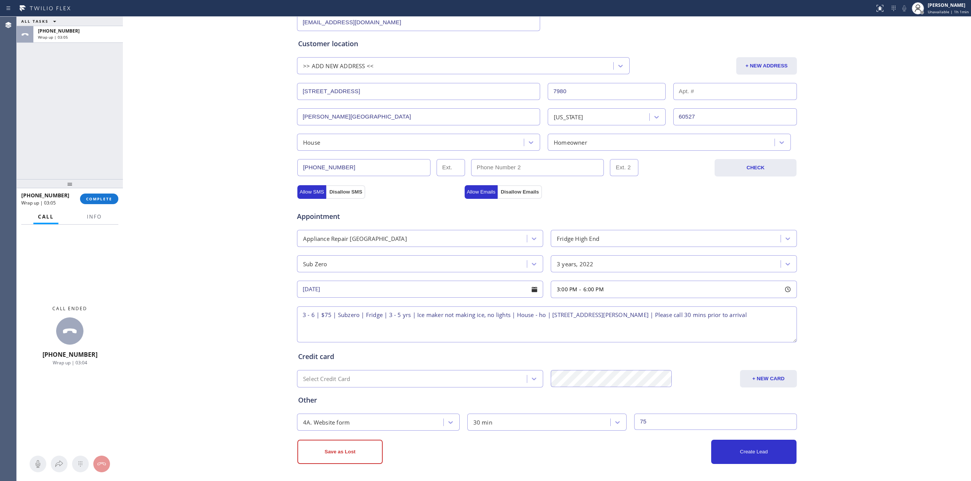
click at [185, 252] on div "Business location Subzero Repair Professionals [PHONE_NUMBER] Personal informat…" at bounding box center [547, 193] width 844 height 544
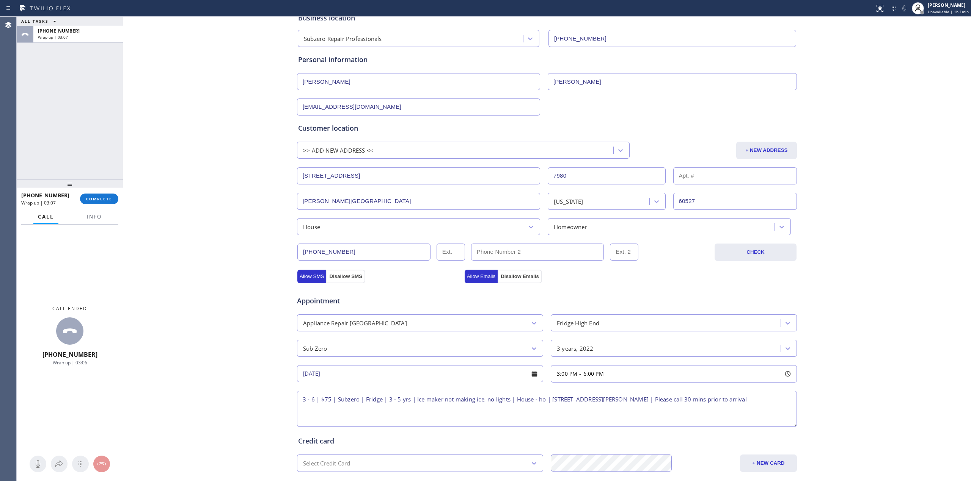
scroll to position [0, 0]
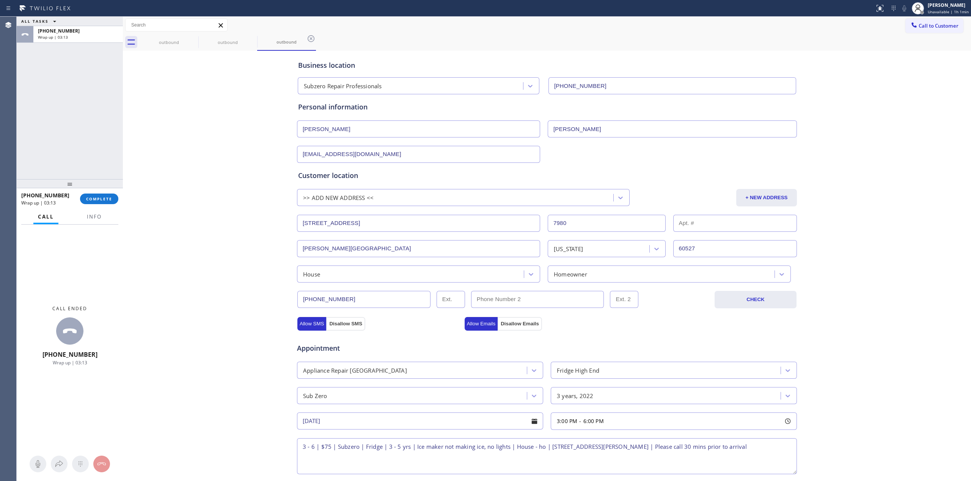
click at [210, 232] on div "Business location Subzero Repair Professionals [PHONE_NUMBER] Personal informat…" at bounding box center [547, 325] width 844 height 544
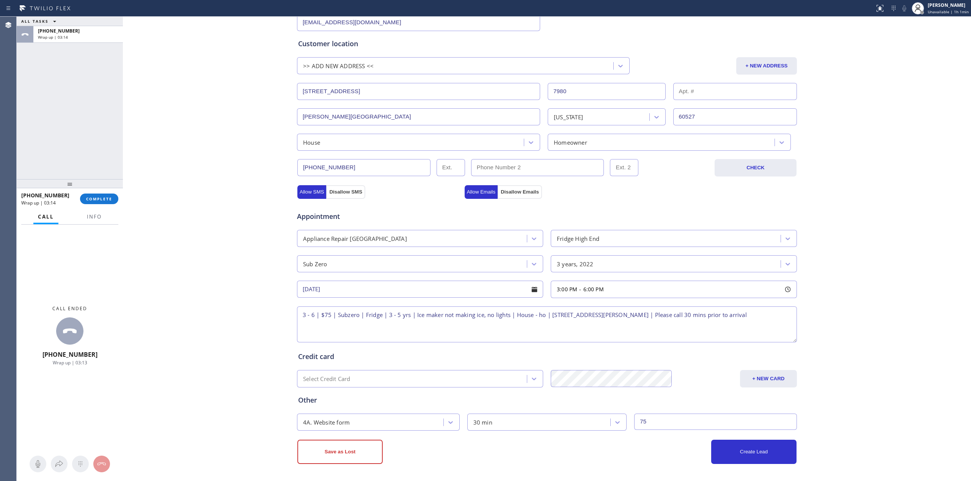
scroll to position [134, 0]
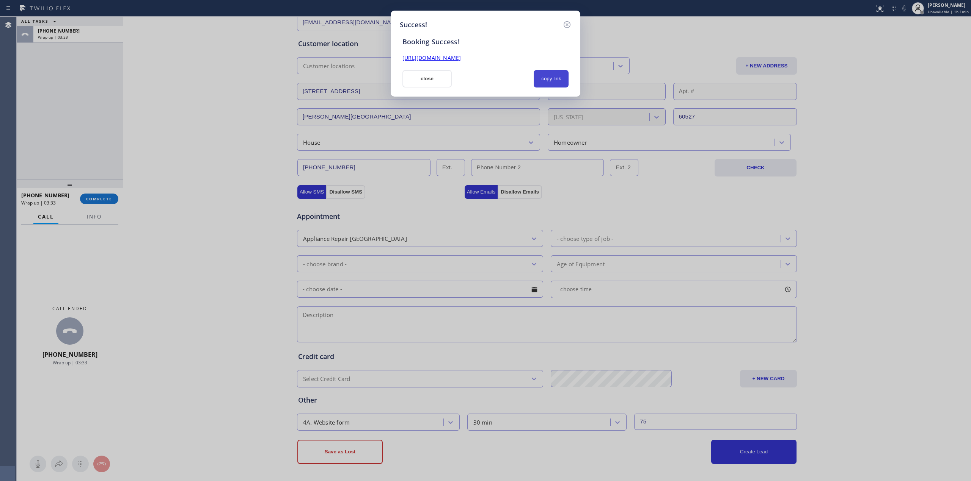
click at [545, 80] on button "copy link" at bounding box center [550, 78] width 35 height 17
drag, startPoint x: 554, startPoint y: 76, endPoint x: 447, endPoint y: 78, distance: 107.3
click at [545, 78] on button "copy link" at bounding box center [550, 78] width 35 height 17
click at [413, 78] on button "close" at bounding box center [426, 78] width 49 height 17
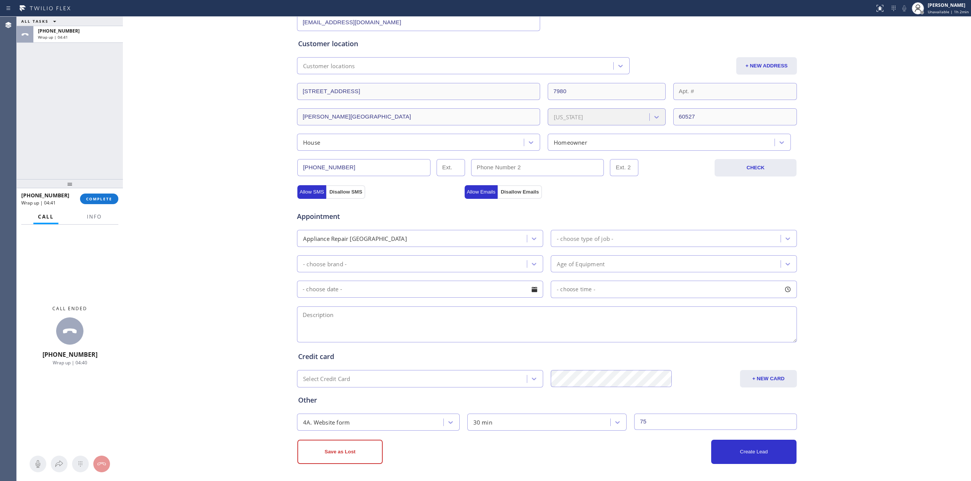
drag, startPoint x: 94, startPoint y: 187, endPoint x: 96, endPoint y: 191, distance: 4.4
click at [95, 188] on div at bounding box center [70, 183] width 106 height 9
drag, startPoint x: 102, startPoint y: 203, endPoint x: 113, endPoint y: 203, distance: 11.0
click at [103, 204] on button "COMPLETE" at bounding box center [99, 200] width 38 height 11
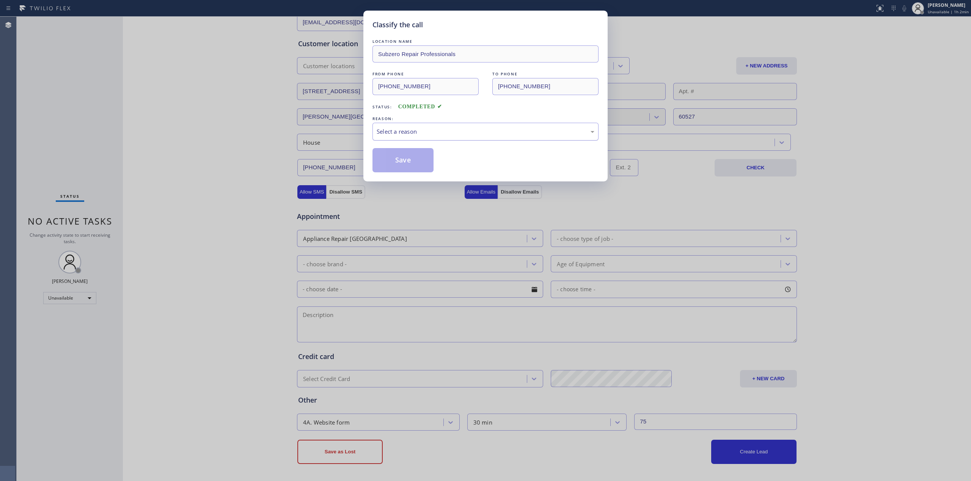
drag, startPoint x: 444, startPoint y: 131, endPoint x: 448, endPoint y: 137, distance: 7.7
click at [444, 131] on div "Select a reason" at bounding box center [485, 131] width 218 height 9
click at [413, 165] on button "Save" at bounding box center [402, 160] width 61 height 24
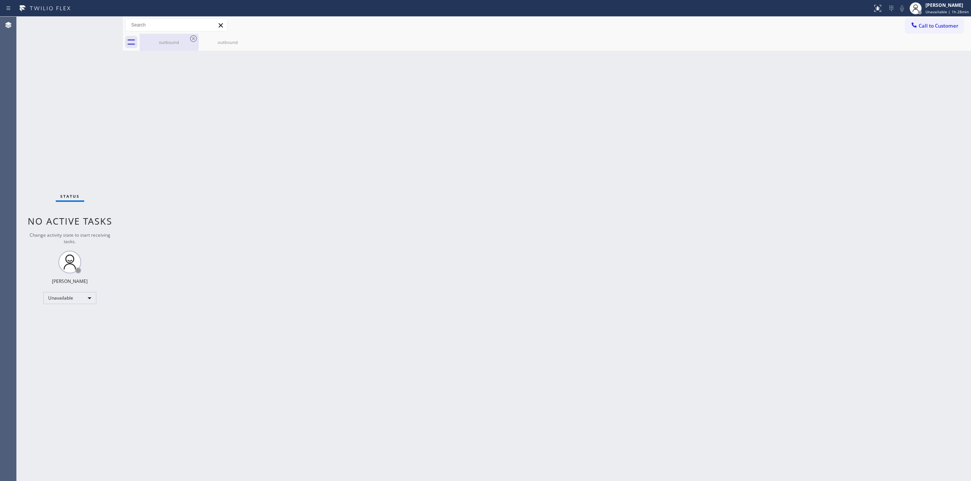
click at [185, 40] on div "outbound" at bounding box center [168, 42] width 57 height 6
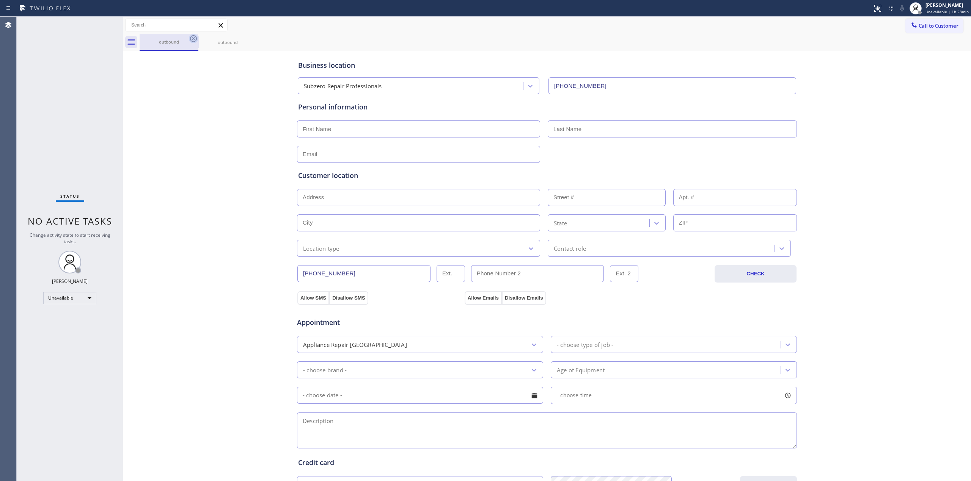
click at [190, 38] on icon at bounding box center [193, 38] width 7 height 7
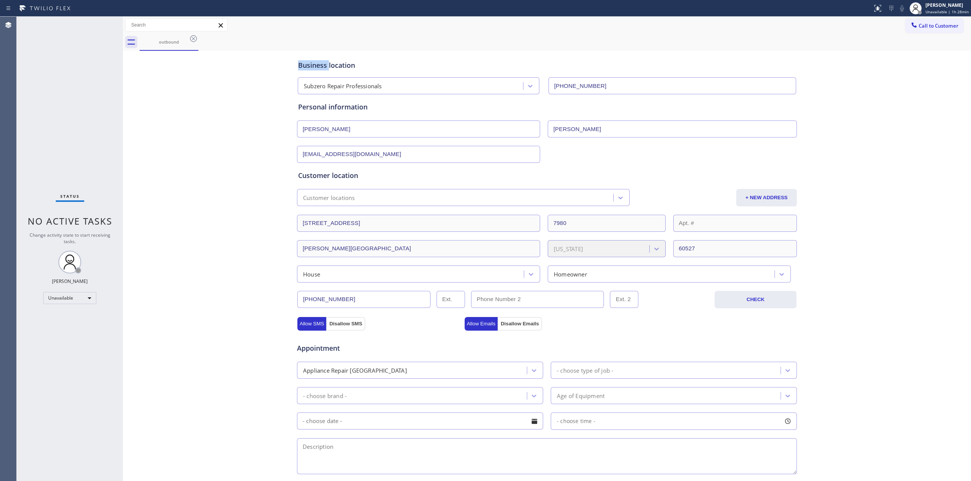
click at [190, 38] on icon at bounding box center [193, 38] width 7 height 7
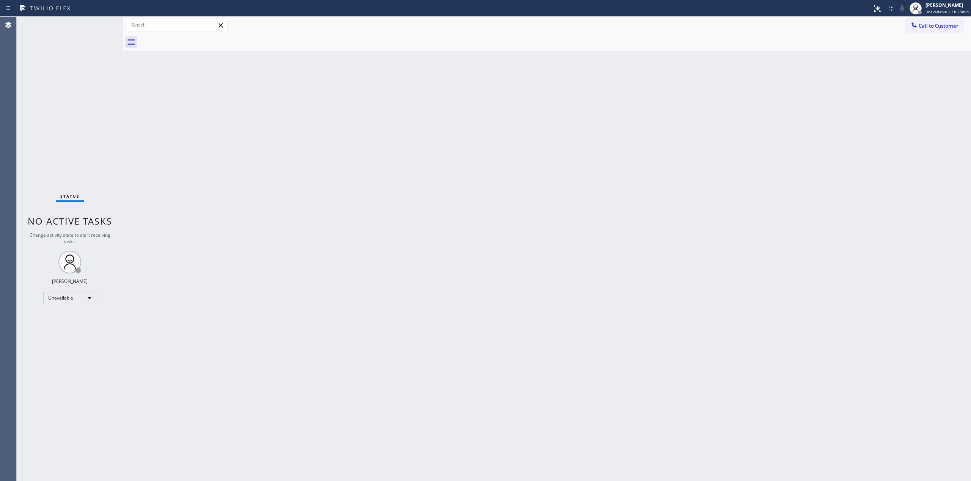
click at [643, 85] on div "Back to Dashboard Change Sender ID Customers Technicians Select a contact Outbo…" at bounding box center [547, 249] width 848 height 465
click at [942, 9] on span "Unavailable | 1h 52min" at bounding box center [946, 11] width 43 height 5
drag, startPoint x: 875, startPoint y: 26, endPoint x: 923, endPoint y: 26, distance: 47.8
click at [890, 26] on div "Call to Customer Outbound call Location Subzero Repair Professionals Your calle…" at bounding box center [547, 25] width 848 height 13
drag, startPoint x: 927, startPoint y: 24, endPoint x: 907, endPoint y: 30, distance: 21.0
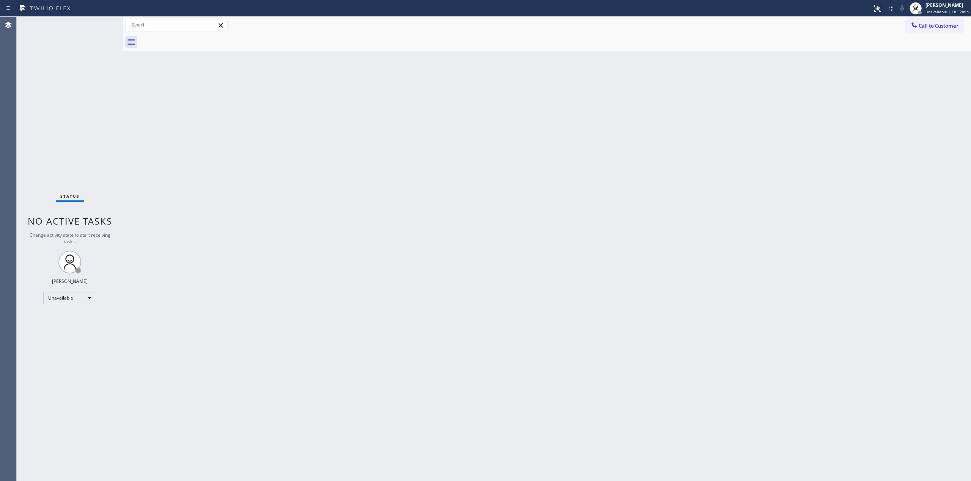
click at [926, 25] on span "Call to Customer" at bounding box center [938, 25] width 40 height 7
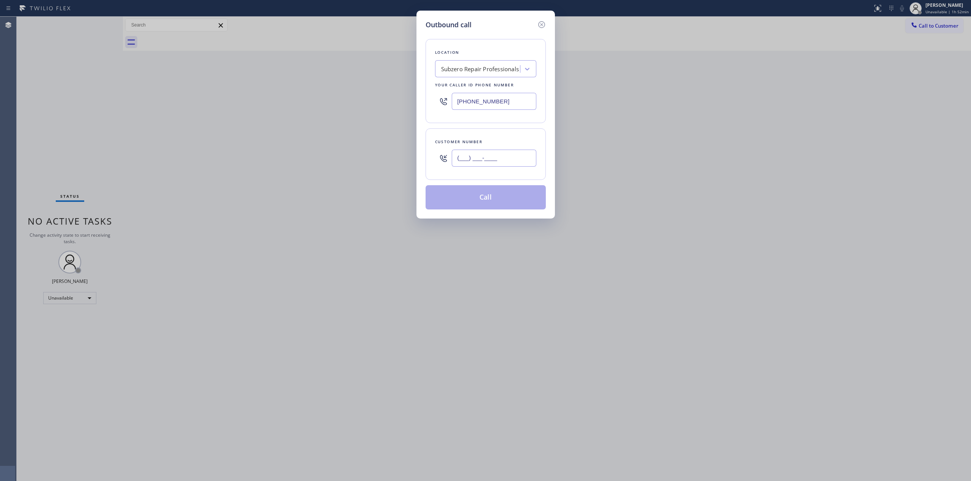
click at [495, 163] on input "(___) ___-____" at bounding box center [494, 158] width 85 height 17
paste input "339) 223-9802"
click at [541, 21] on icon at bounding box center [541, 24] width 7 height 7
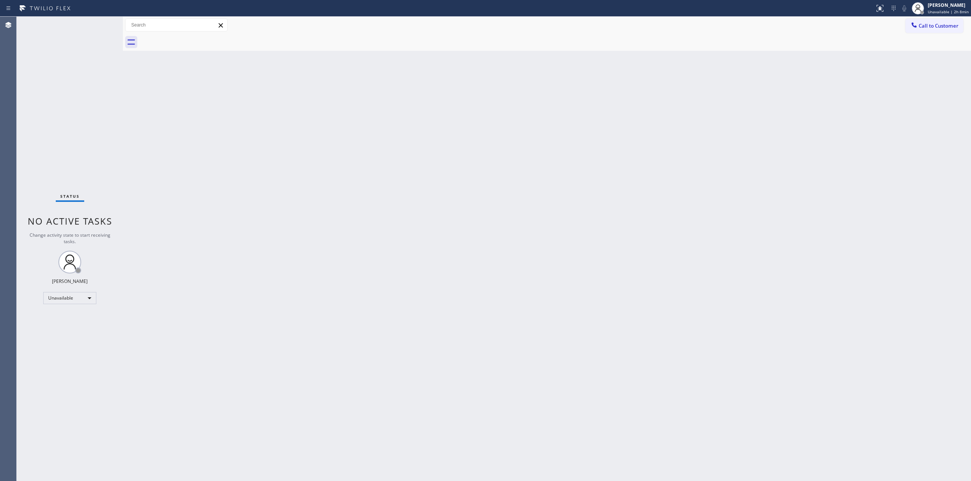
drag, startPoint x: 556, startPoint y: 212, endPoint x: 710, endPoint y: 99, distance: 191.0
click at [562, 206] on div "Back to Dashboard Change Sender ID Customers Technicians Select a contact Outbo…" at bounding box center [547, 249] width 848 height 465
click at [927, 29] on span "Call to Customer" at bounding box center [938, 25] width 40 height 7
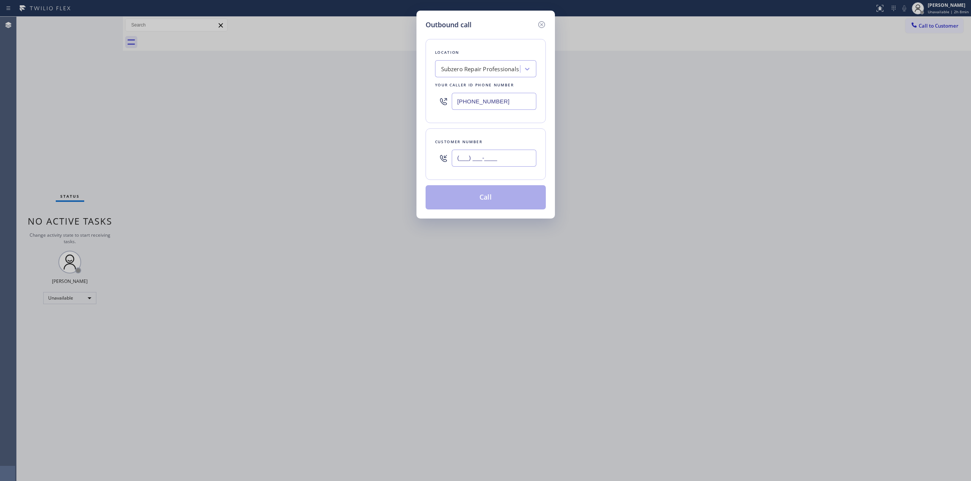
drag, startPoint x: 502, startPoint y: 154, endPoint x: 372, endPoint y: 154, distance: 129.7
click at [387, 154] on div "Outbound call Location Subzero Repair Professionals Your caller id phone number…" at bounding box center [485, 240] width 971 height 481
paste input "708) 638-4145"
type input "[PHONE_NUMBER]"
drag, startPoint x: 511, startPoint y: 100, endPoint x: 412, endPoint y: 100, distance: 98.9
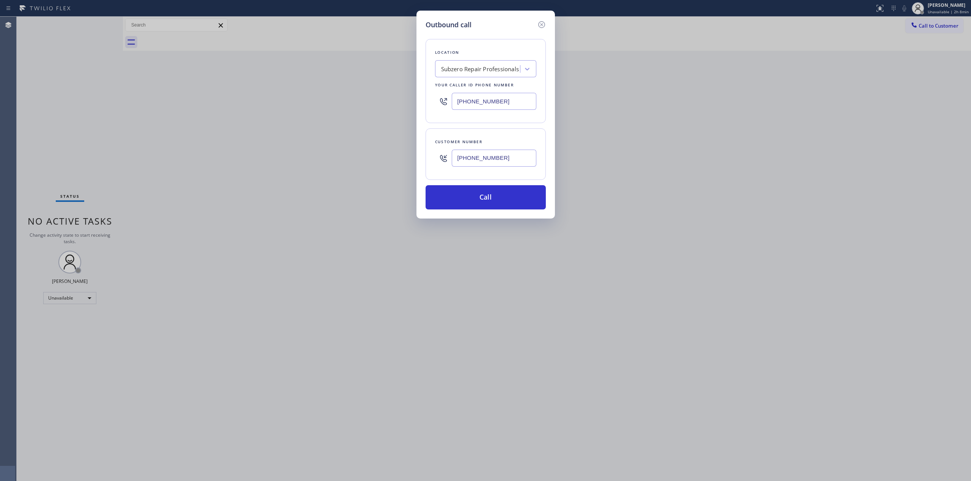
click at [418, 100] on div "Outbound call Location Subzero Repair Professionals Your caller id phone number…" at bounding box center [485, 115] width 138 height 208
paste input "55) 666-9755"
type input "[PHONE_NUMBER]"
drag, startPoint x: 521, startPoint y: 161, endPoint x: 328, endPoint y: 168, distance: 193.1
click at [350, 168] on div "Outbound call Location Viking Appliance Repair Pros Your caller id phone number…" at bounding box center [485, 240] width 971 height 481
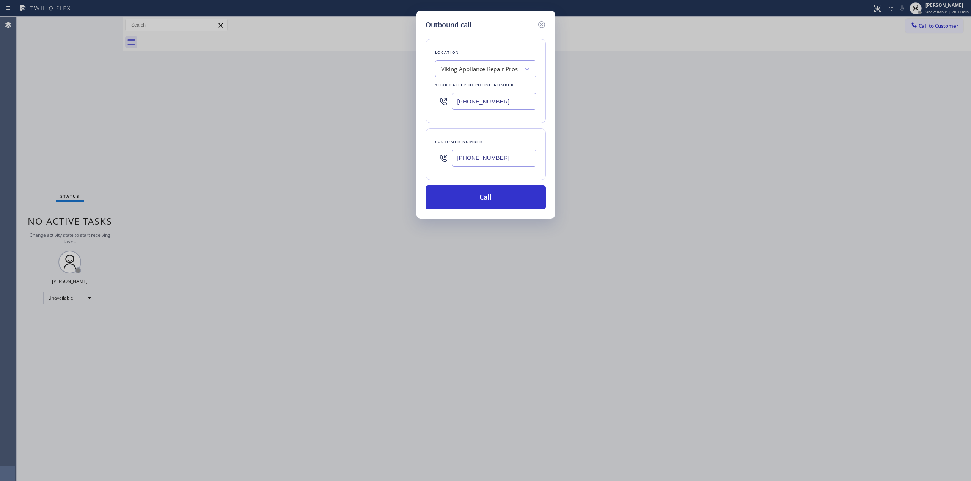
paste input "text"
type input "[PHONE_NUMBER]"
click at [508, 194] on button "Call" at bounding box center [485, 197] width 120 height 24
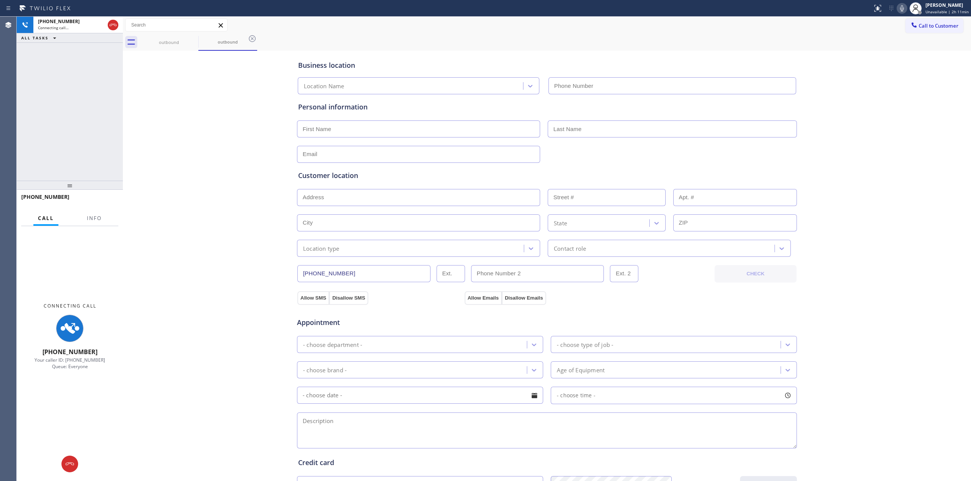
type input "[PHONE_NUMBER]"
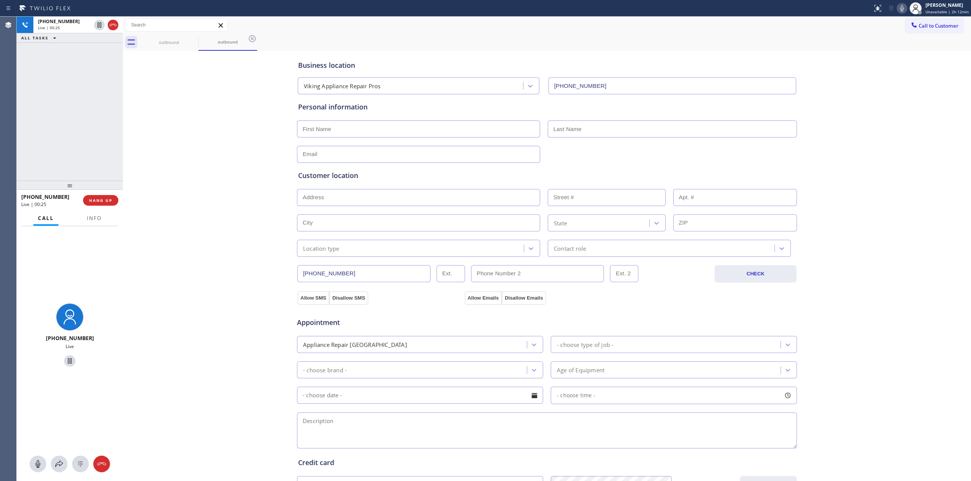
drag, startPoint x: 113, startPoint y: 26, endPoint x: 158, endPoint y: 91, distance: 79.3
click at [158, 91] on div "[PHONE_NUMBER] Live | 00:25 ALL TASKS ALL TASKS ACTIVE TASKS TASKS IN WRAP UP […" at bounding box center [494, 249] width 954 height 465
drag, startPoint x: 155, startPoint y: 86, endPoint x: 149, endPoint y: 78, distance: 9.5
click at [149, 78] on div "Business location Viking Appliance Repair Pros [PHONE_NUMBER] Personal informat…" at bounding box center [547, 312] width 844 height 518
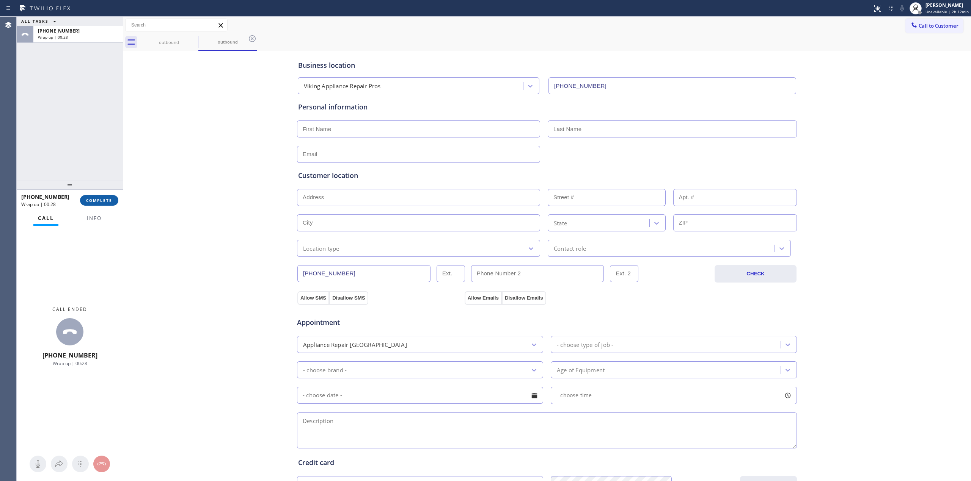
click at [108, 205] on button "COMPLETE" at bounding box center [99, 200] width 38 height 11
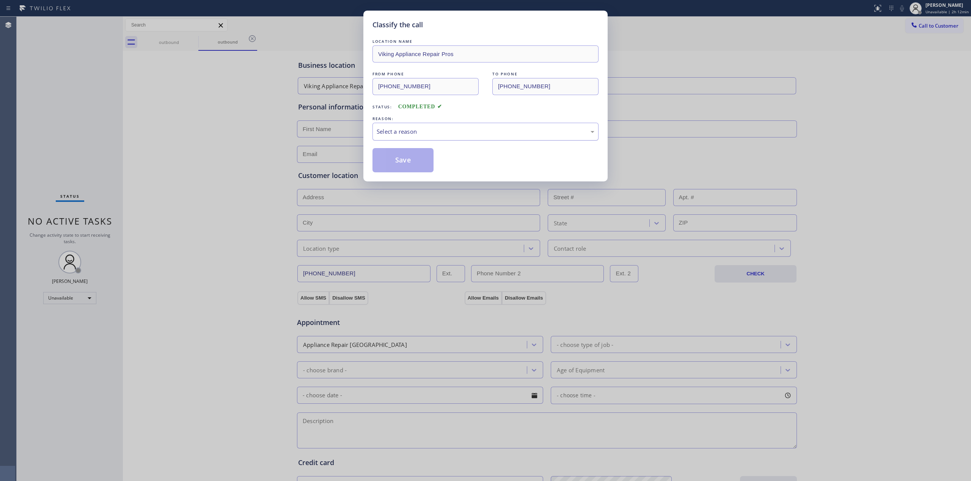
drag, startPoint x: 426, startPoint y: 121, endPoint x: 428, endPoint y: 129, distance: 7.7
click at [426, 122] on div "REASON:" at bounding box center [485, 119] width 226 height 8
click at [428, 129] on div "Select a reason" at bounding box center [485, 131] width 218 height 9
click at [397, 164] on button "Save" at bounding box center [402, 160] width 61 height 24
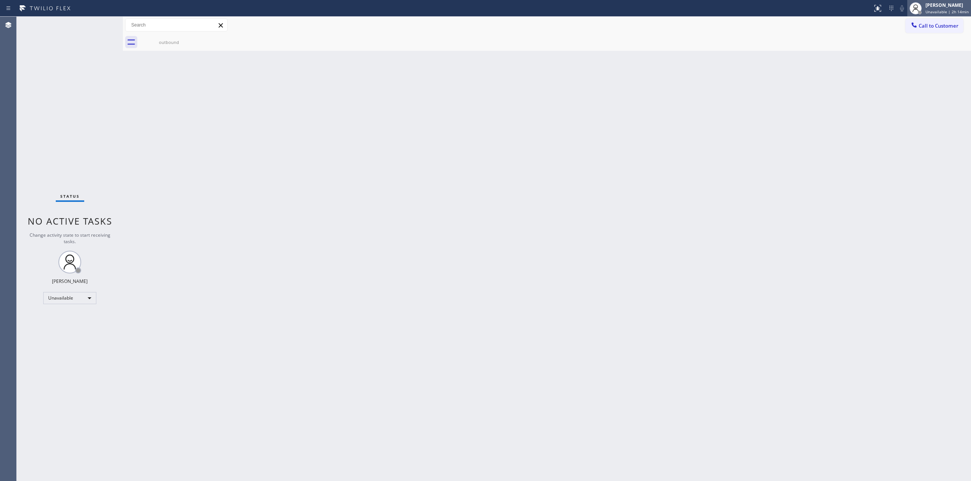
click at [960, 7] on div "[PERSON_NAME]" at bounding box center [946, 5] width 43 height 6
click at [916, 58] on button "Break" at bounding box center [933, 60] width 76 height 10
click at [945, 6] on div "[PERSON_NAME]" at bounding box center [950, 5] width 38 height 6
click at [924, 52] on button "Unavailable" at bounding box center [933, 50] width 76 height 10
click at [831, 155] on div "Back to Dashboard Change Sender ID Customers Technicians Select a contact Outbo…" at bounding box center [547, 249] width 848 height 465
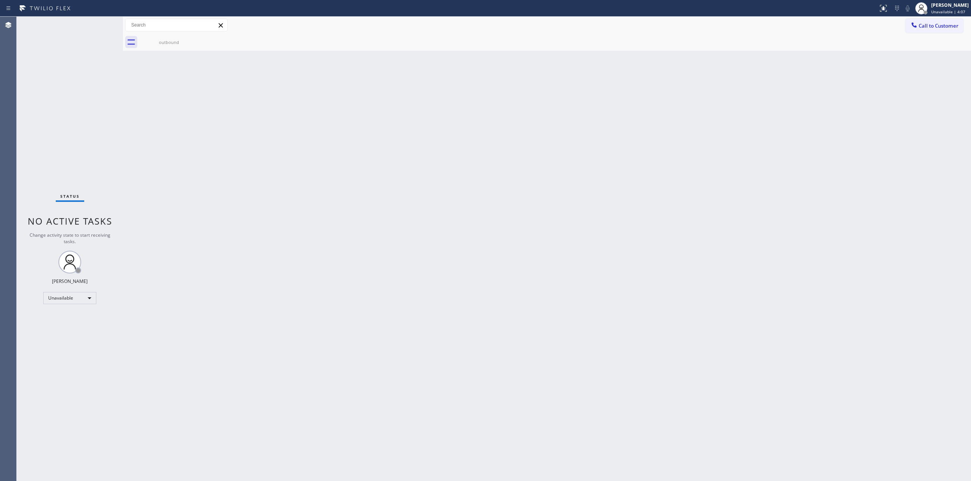
click at [871, 154] on div "Back to Dashboard Change Sender ID Customers Technicians Select a contact Outbo…" at bounding box center [547, 249] width 848 height 465
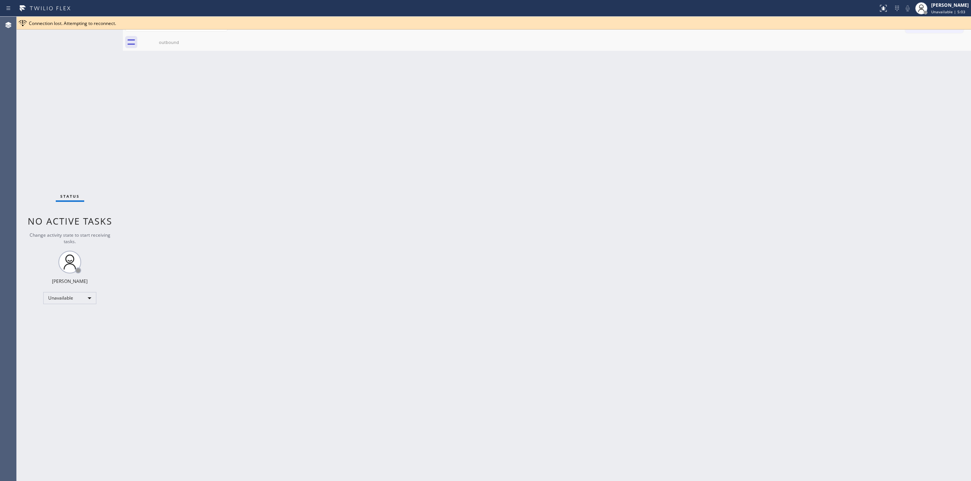
click at [901, 60] on div "Back to Dashboard Change Sender ID Customers Technicians Select a contact Outbo…" at bounding box center [547, 249] width 848 height 465
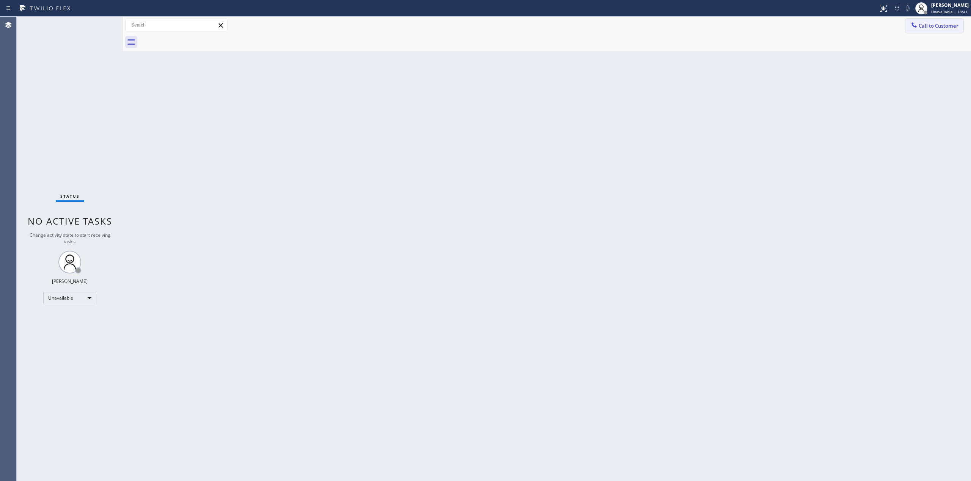
click at [929, 19] on button "Call to Customer" at bounding box center [934, 26] width 58 height 14
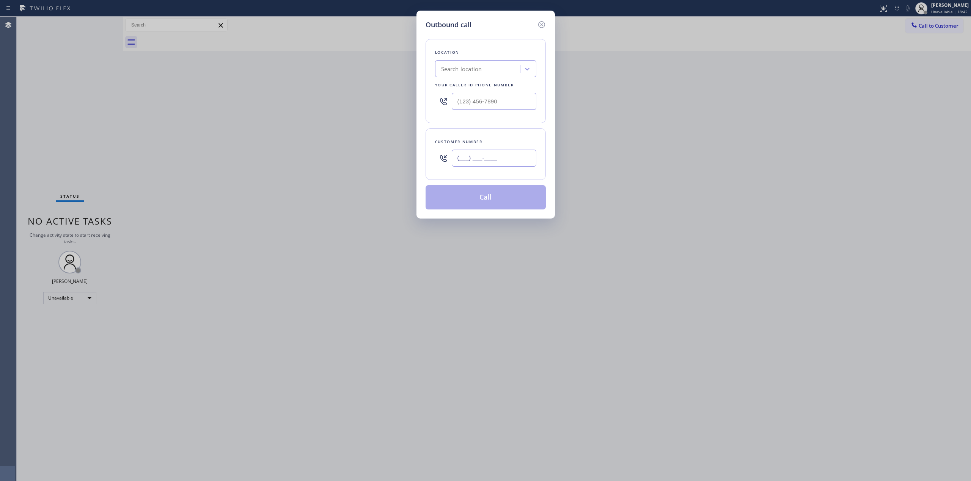
click at [501, 166] on input "(___) ___-____" at bounding box center [494, 158] width 85 height 17
paste input "339) 223-9802"
type input "(339) 223-9802"
drag, startPoint x: 501, startPoint y: 102, endPoint x: 378, endPoint y: 103, distance: 123.2
click at [396, 103] on div "Outbound call Location Search location Your caller id phone number (___) ___-__…" at bounding box center [485, 240] width 971 height 481
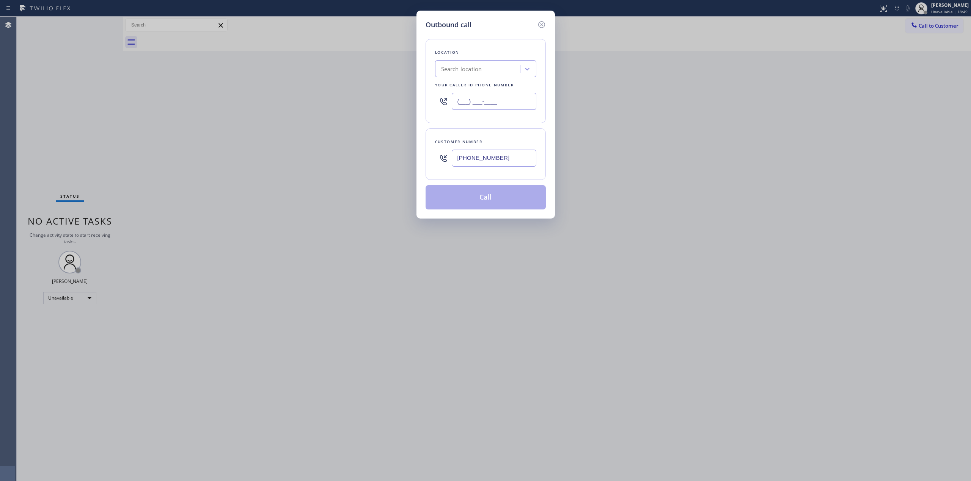
paste input "844) 760-2924"
type input "(844) 760-2924"
click at [516, 196] on button "Call" at bounding box center [485, 197] width 120 height 24
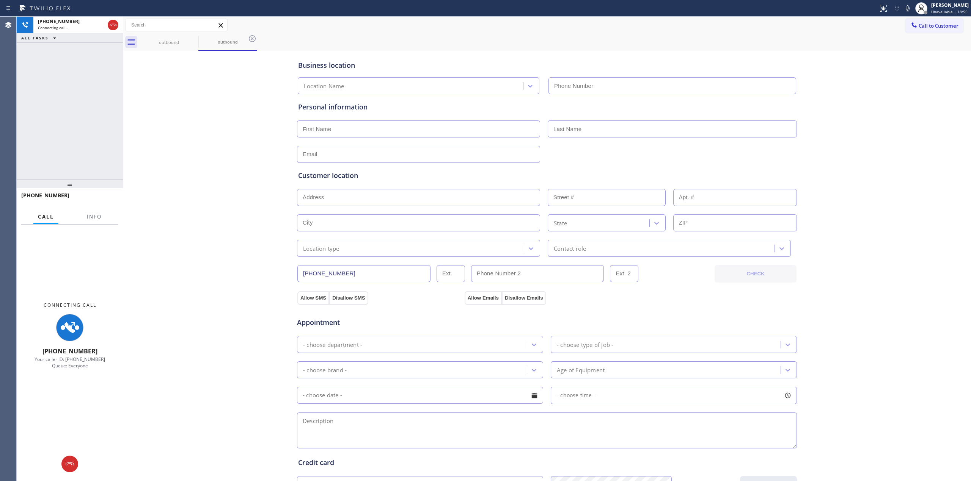
type input "(844) 760-2924"
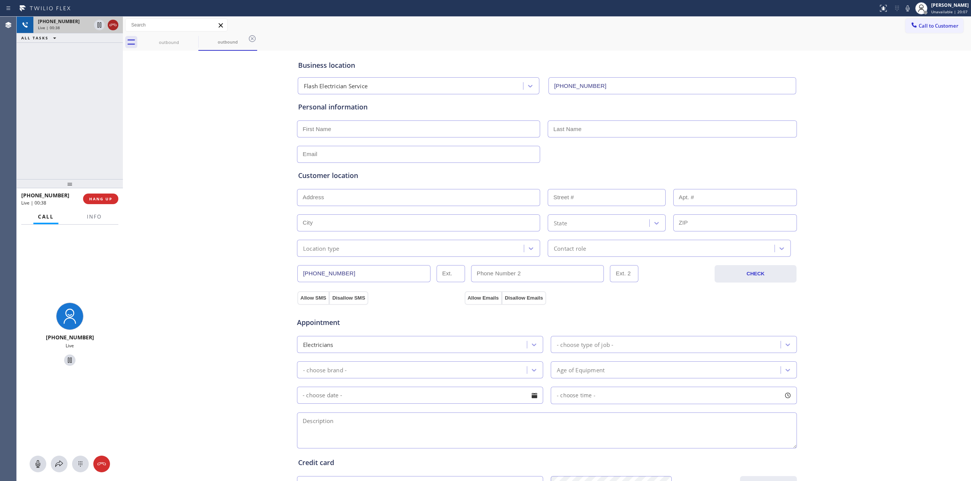
click at [115, 24] on icon at bounding box center [113, 25] width 7 height 2
click at [105, 198] on span "HANG UP" at bounding box center [100, 198] width 23 height 5
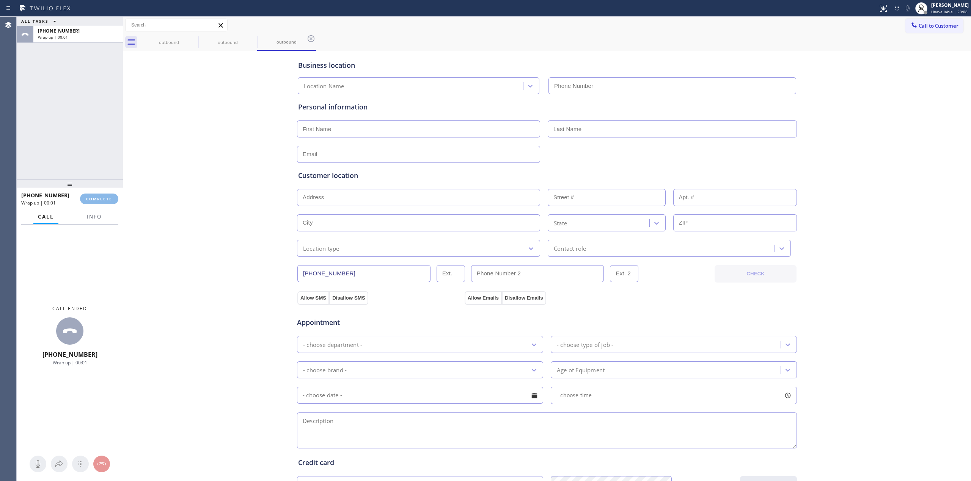
type input "(844) 760-2924"
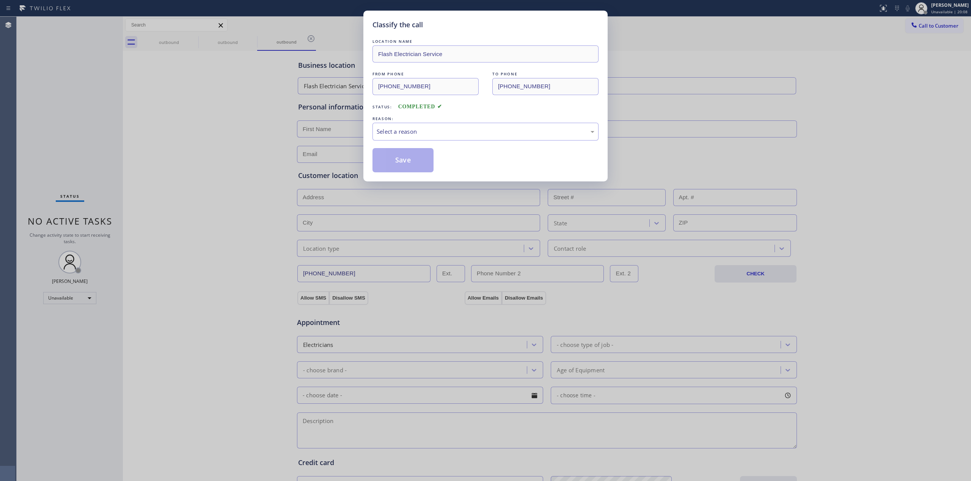
click at [540, 119] on div "REASON:" at bounding box center [485, 119] width 226 height 8
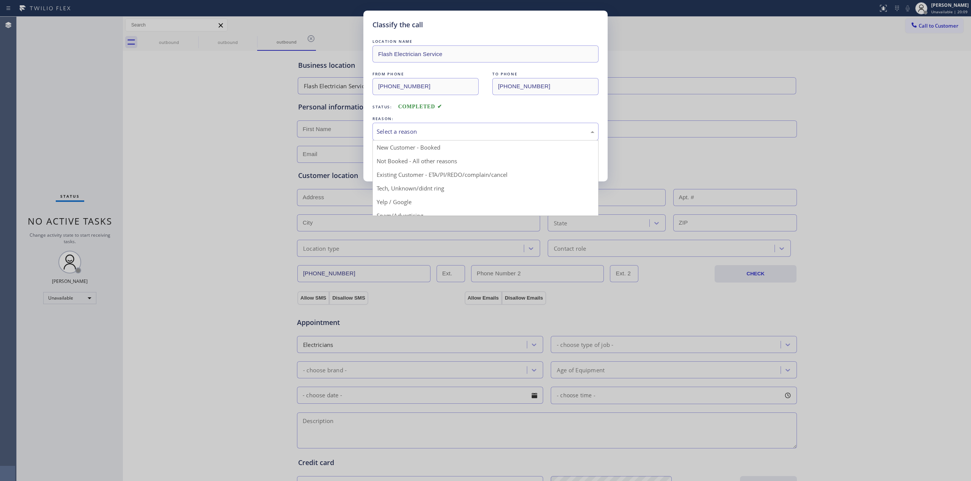
drag, startPoint x: 528, startPoint y: 132, endPoint x: 403, endPoint y: 161, distance: 128.7
click at [527, 133] on div "Select a reason" at bounding box center [485, 131] width 218 height 9
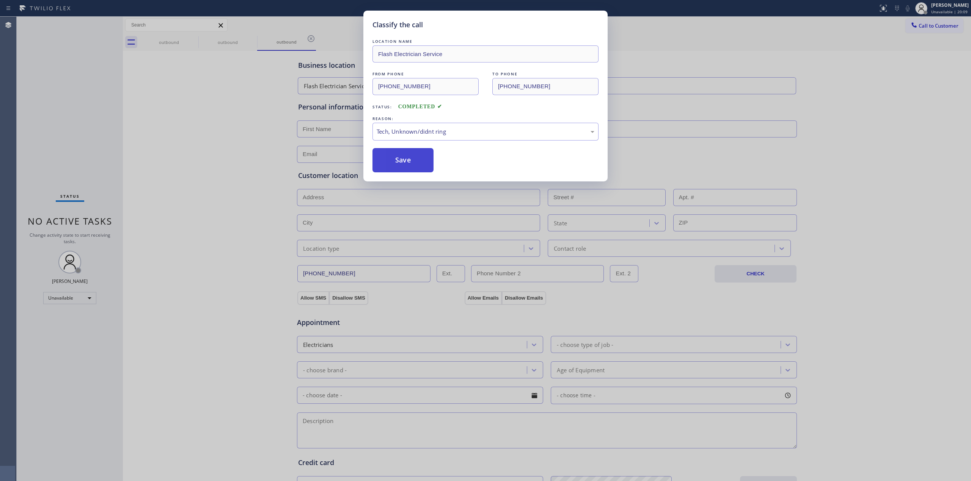
click at [401, 158] on button "Save" at bounding box center [402, 160] width 61 height 24
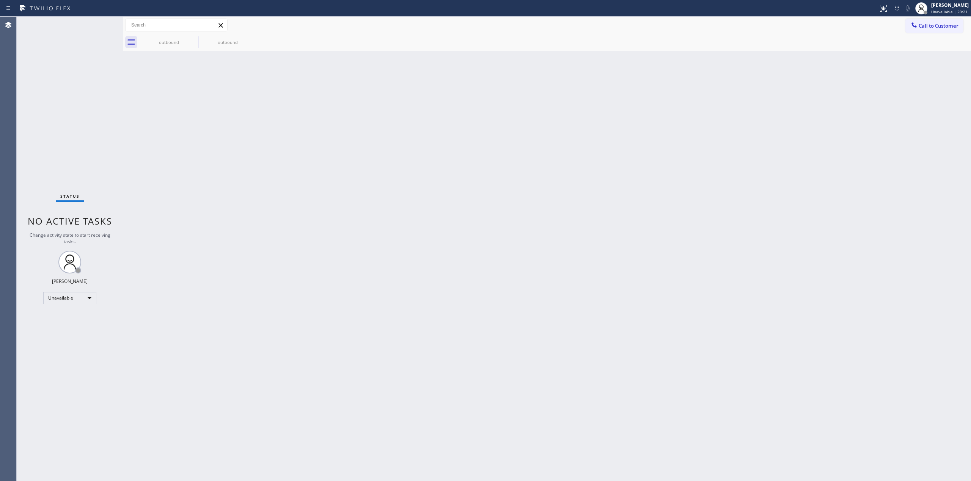
click at [860, 122] on div "Back to Dashboard Change Sender ID Customers Technicians Select a contact Outbo…" at bounding box center [547, 249] width 848 height 465
click at [180, 45] on div "outbound" at bounding box center [168, 42] width 57 height 6
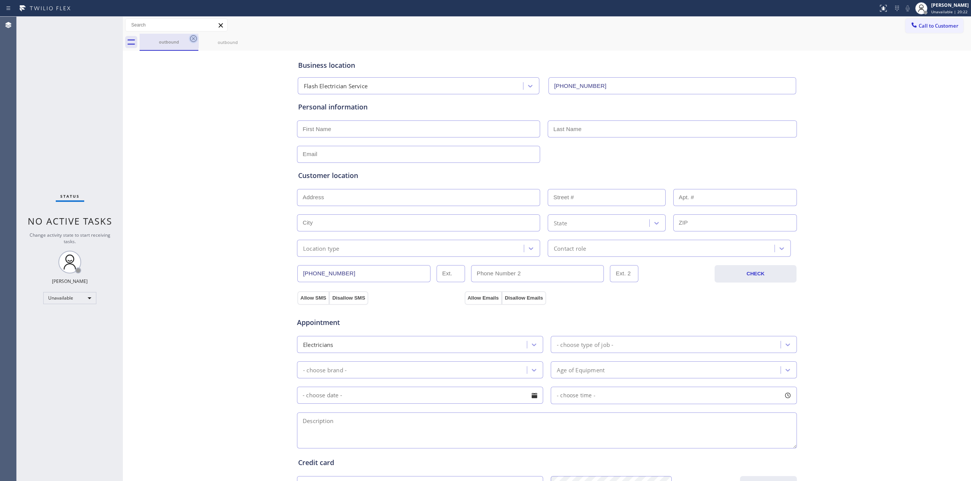
click at [193, 43] on div at bounding box center [193, 38] width 9 height 9
click at [193, 38] on icon at bounding box center [193, 38] width 9 height 9
